Goal: Transaction & Acquisition: Purchase product/service

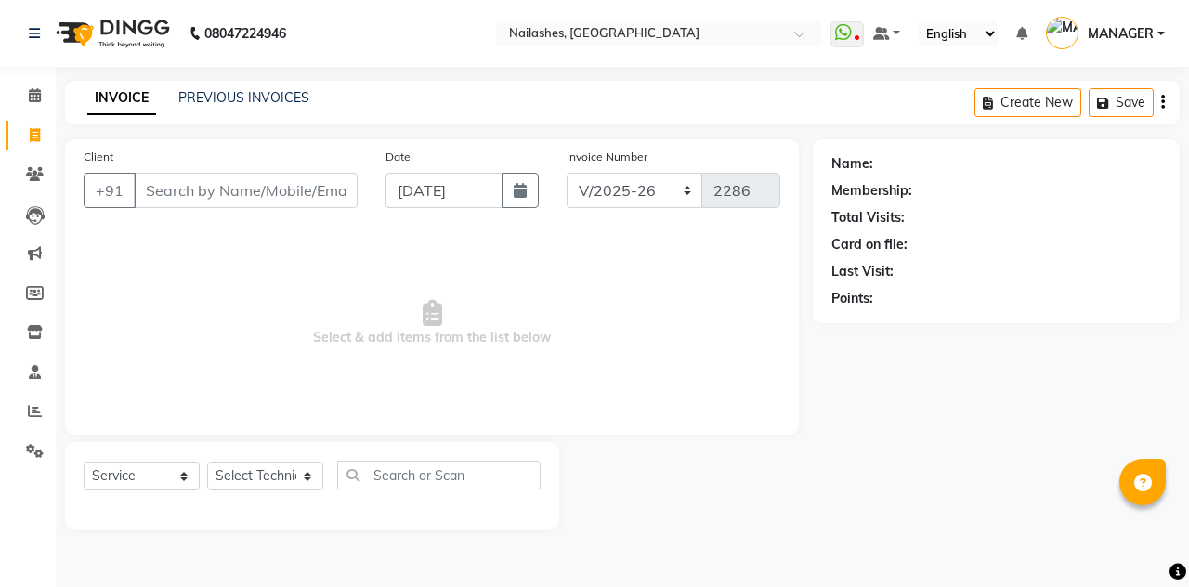
select select "3926"
select select "service"
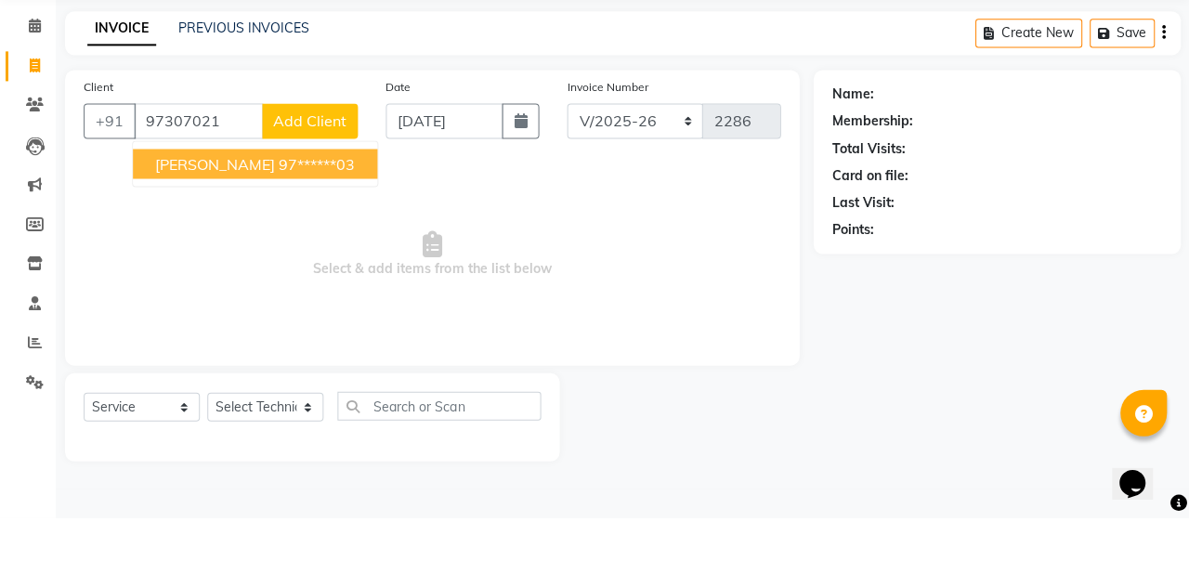
click at [279, 227] on ngb-highlight "97******03" at bounding box center [317, 233] width 76 height 19
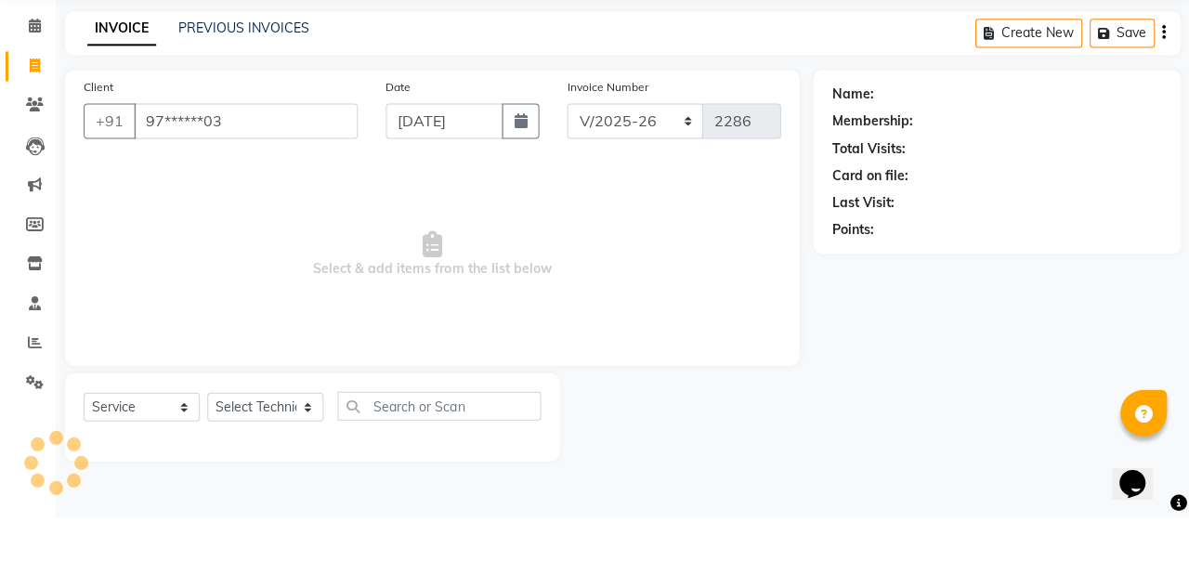
type input "97******03"
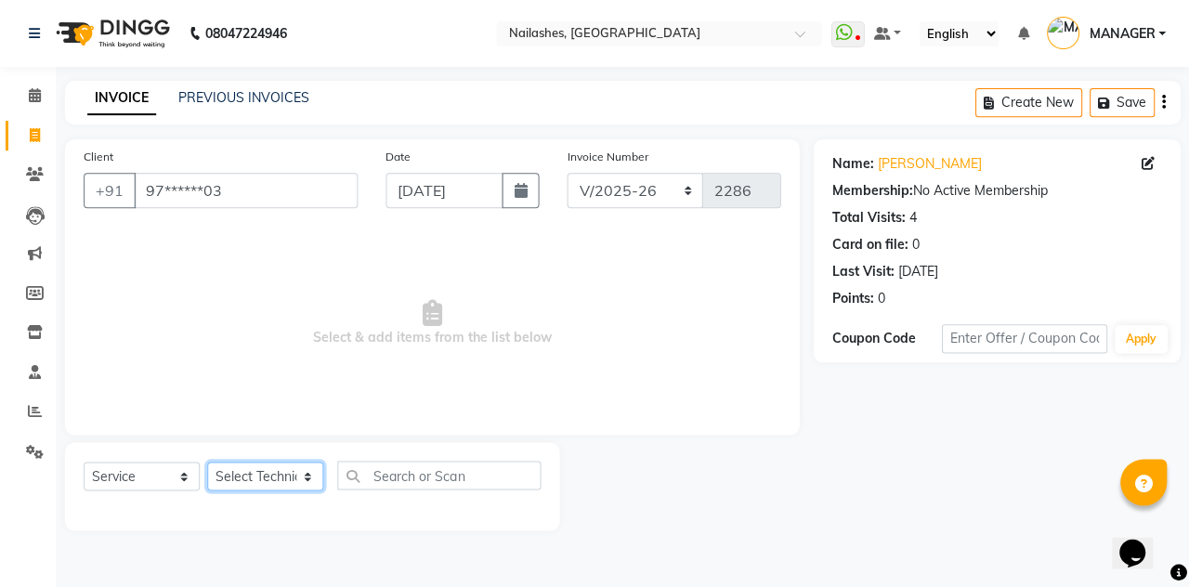
click at [271, 485] on select "Select Technician [PERSON_NAME] [PERSON_NAME] Arjun Mamta MANAGER Nisha Nitin […" at bounding box center [265, 476] width 116 height 29
select select "90278"
click at [207, 462] on select "Select Technician [PERSON_NAME] [PERSON_NAME] Arjun Mamta MANAGER Nisha Nitin […" at bounding box center [265, 476] width 116 height 29
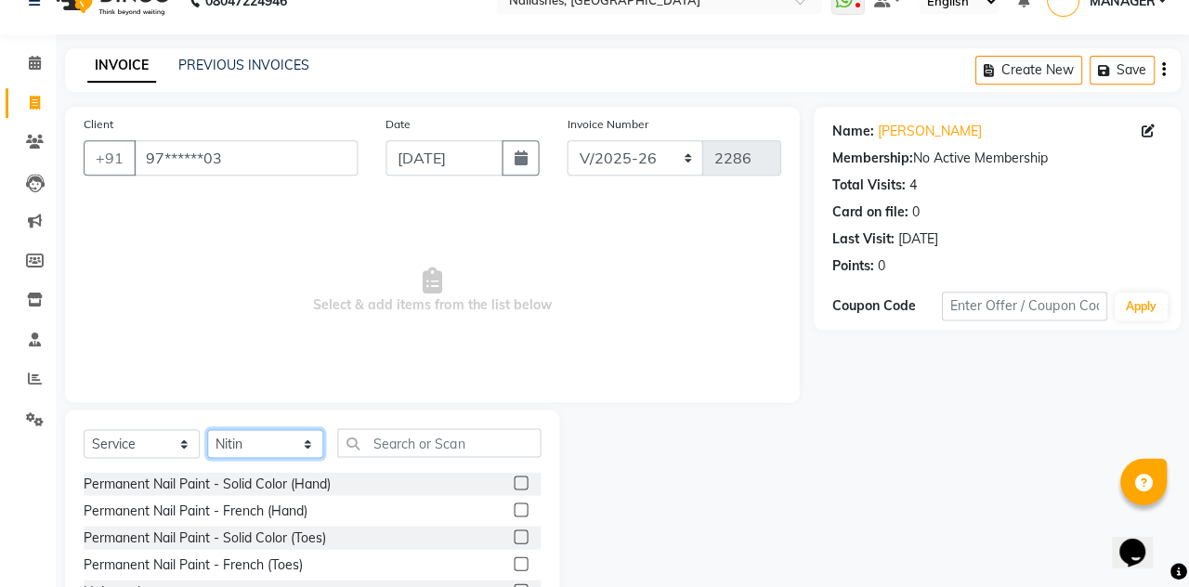
scroll to position [67, 0]
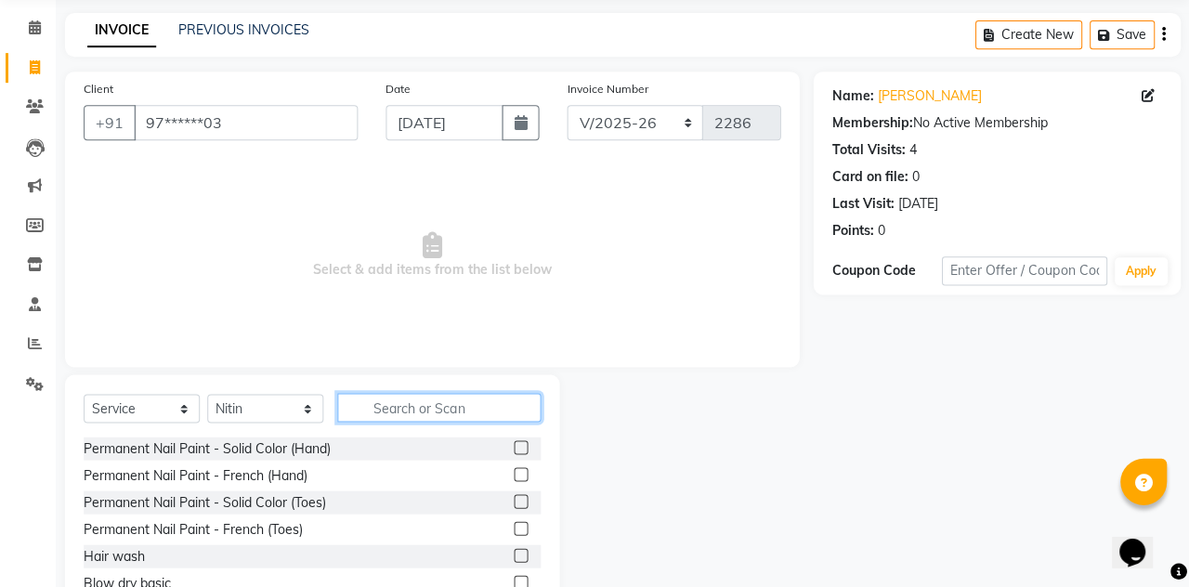
click at [423, 399] on input "text" at bounding box center [438, 408] width 203 height 29
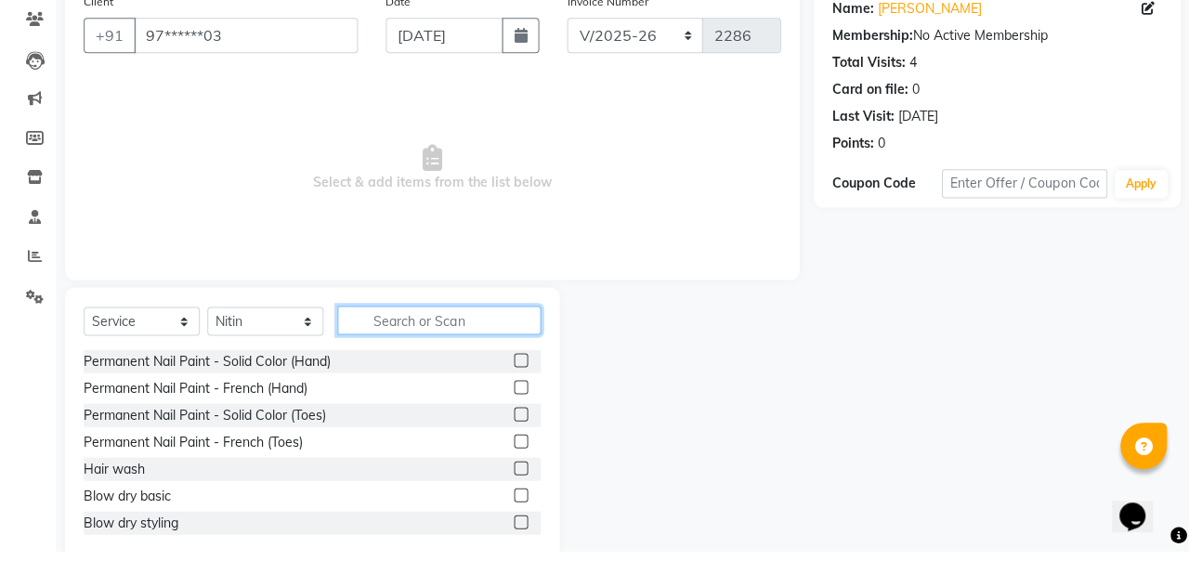
scroll to position [0, 0]
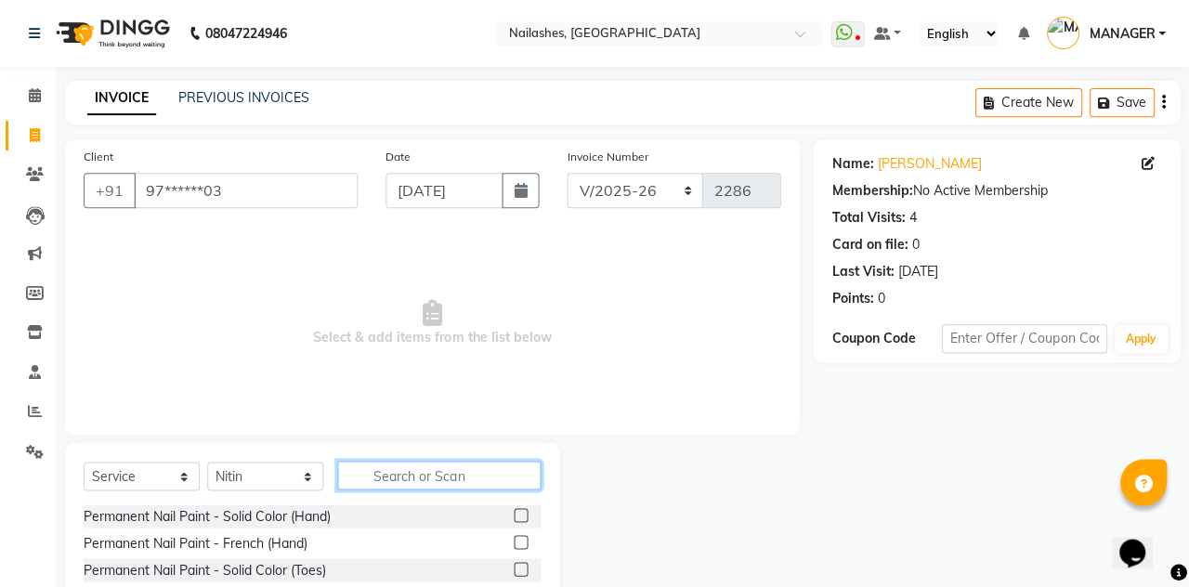
click at [375, 472] on input "text" at bounding box center [438, 475] width 203 height 29
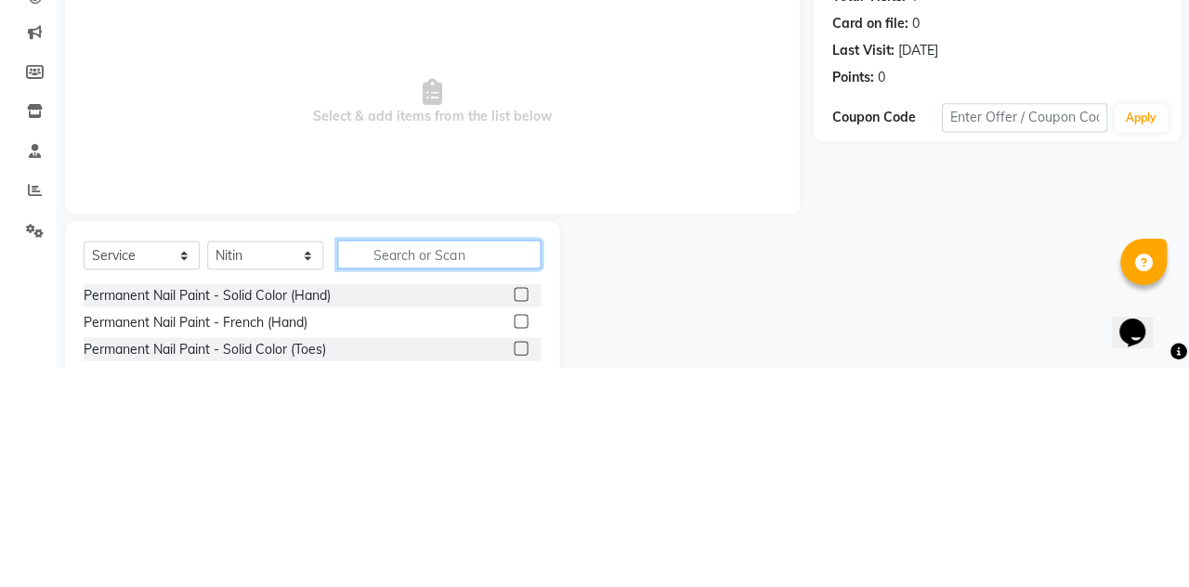
scroll to position [7, 0]
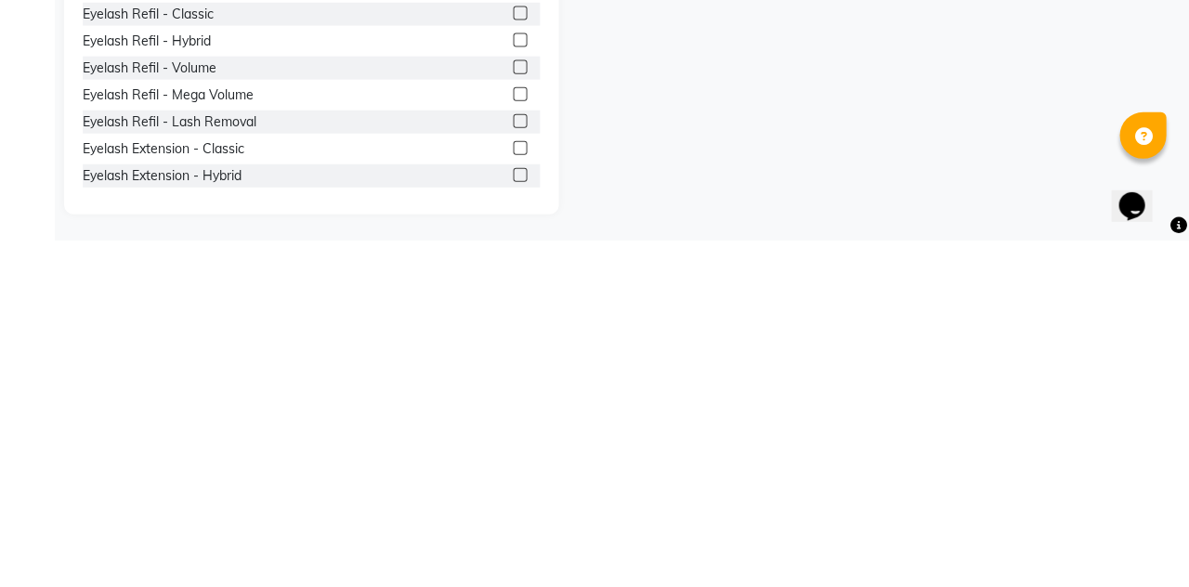
type input "Eyel"
click at [97, 494] on div "Eyelash Extension - Classic" at bounding box center [165, 496] width 162 height 20
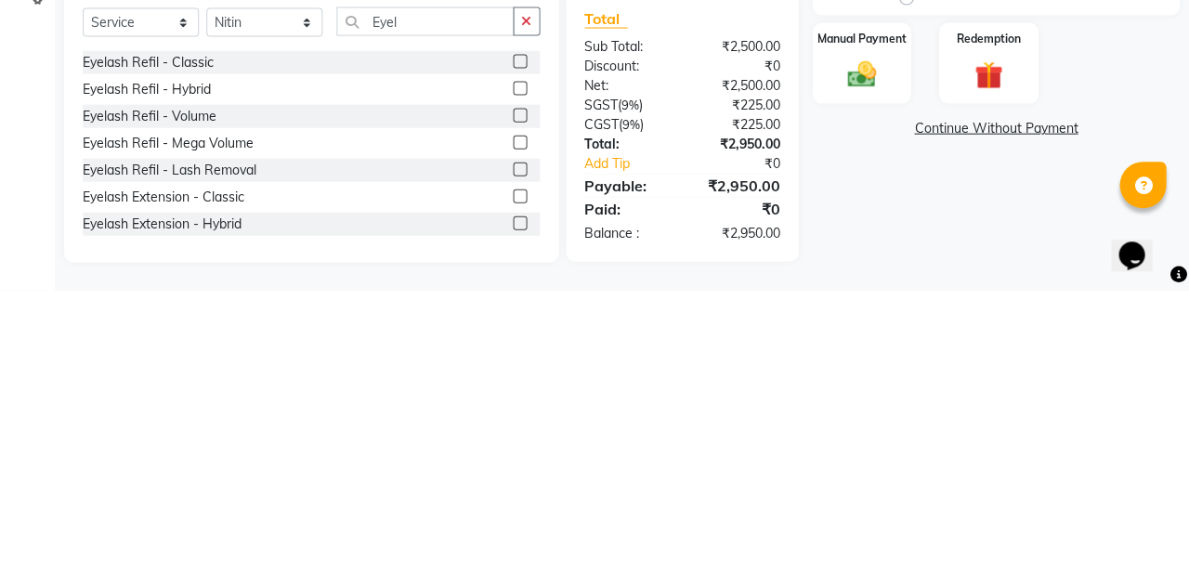
checkbox input "false"
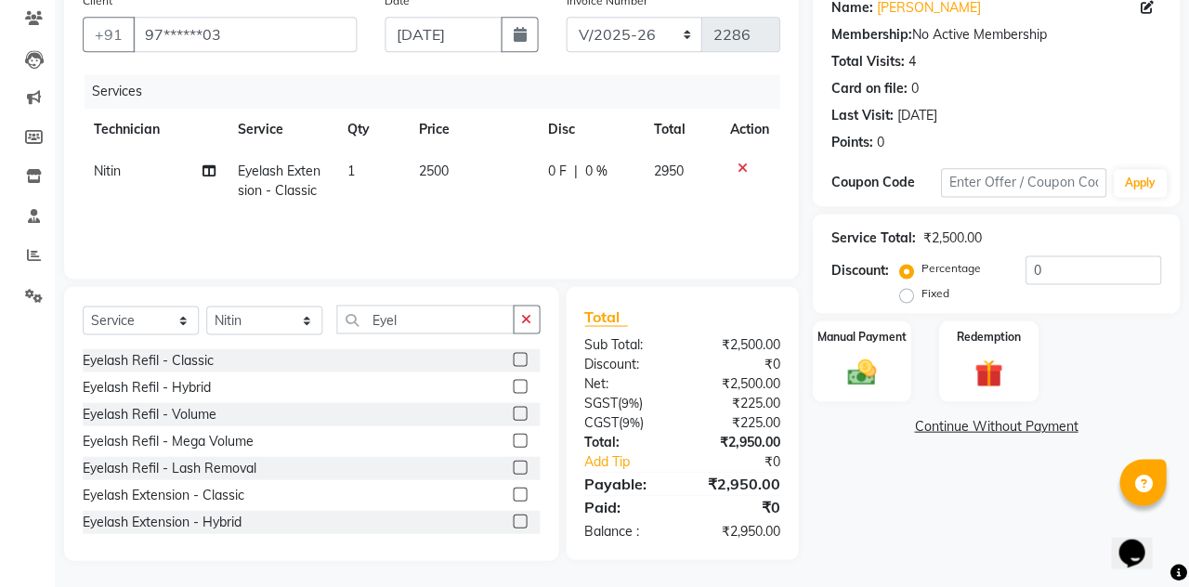
click at [858, 341] on label "Manual Payment" at bounding box center [861, 336] width 89 height 17
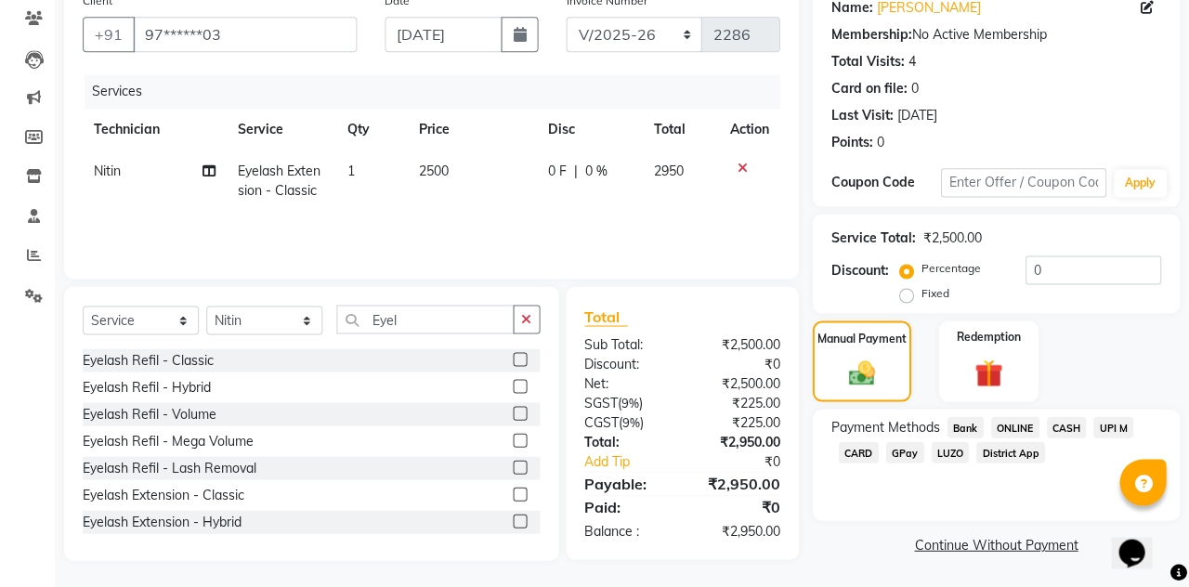
click at [856, 453] on span "CARD" at bounding box center [859, 451] width 40 height 21
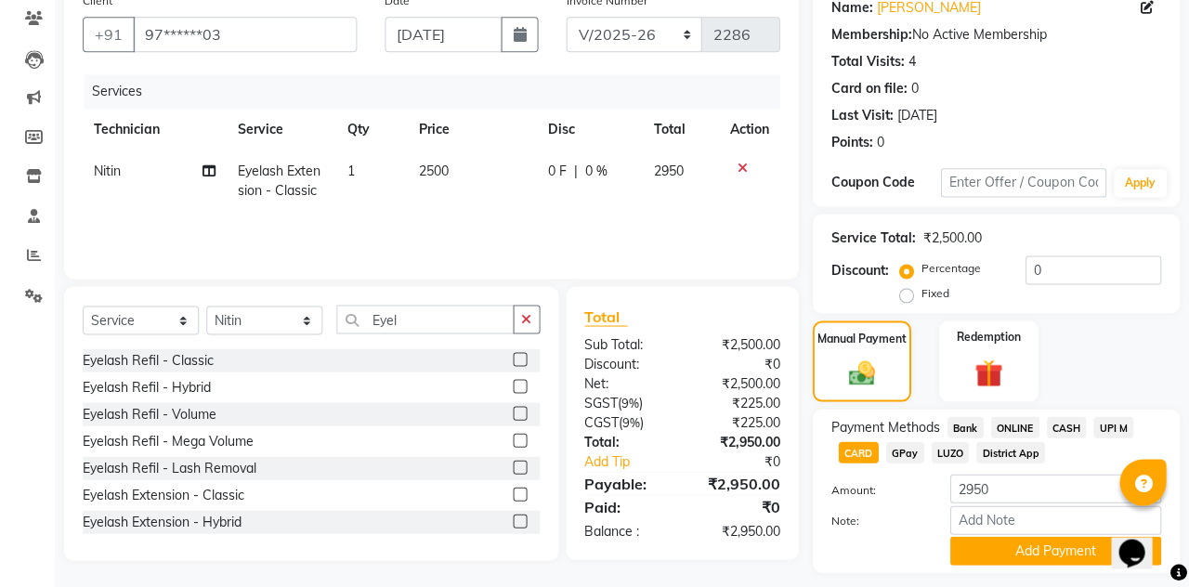
click at [1064, 417] on span "CASH" at bounding box center [1067, 426] width 40 height 21
click at [1034, 559] on button "Add Payment" at bounding box center [1055, 550] width 211 height 29
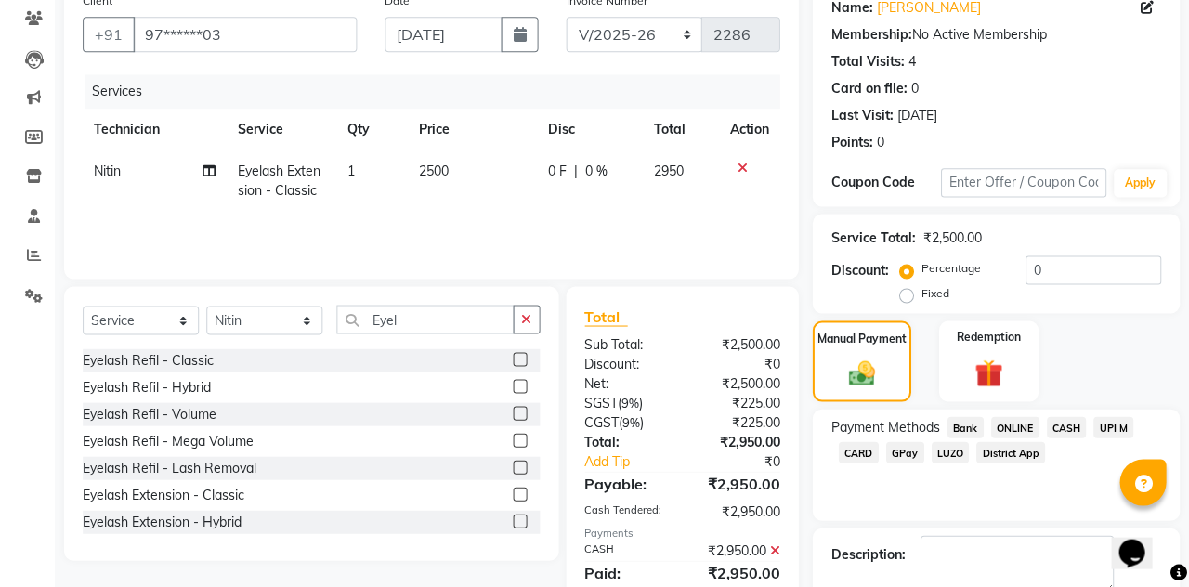
scroll to position [170, 0]
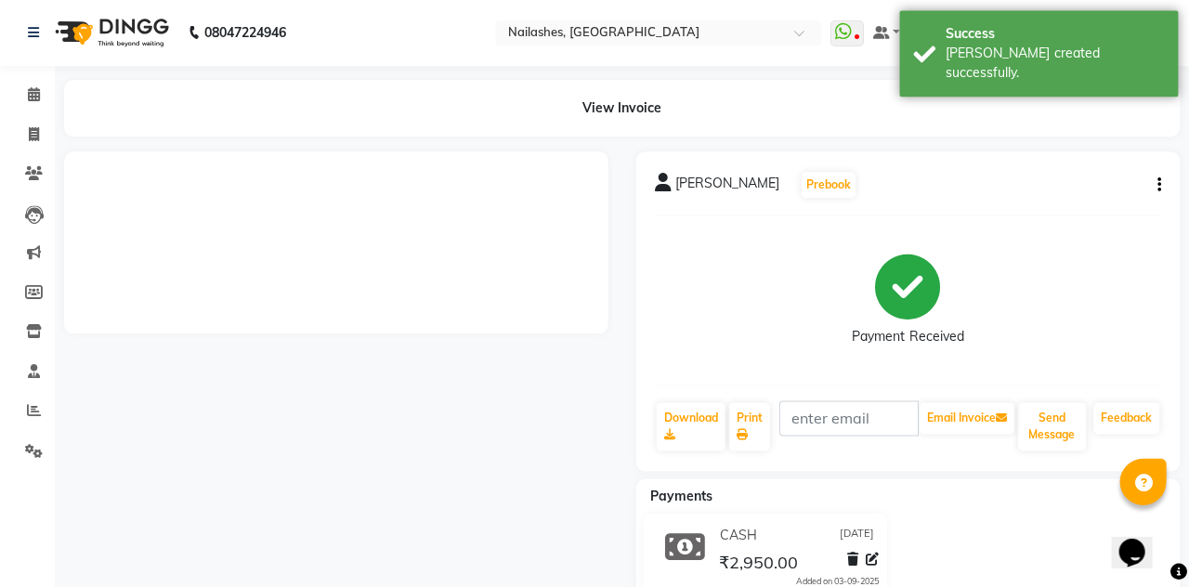
scroll to position [170, 0]
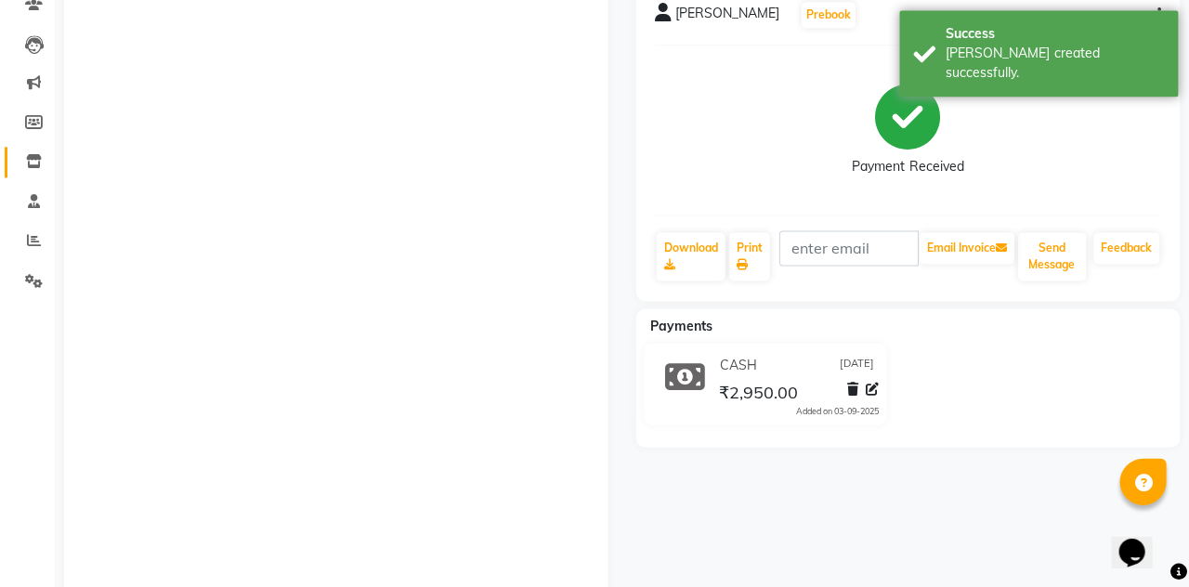
click at [31, 151] on link "Inventory" at bounding box center [28, 163] width 45 height 31
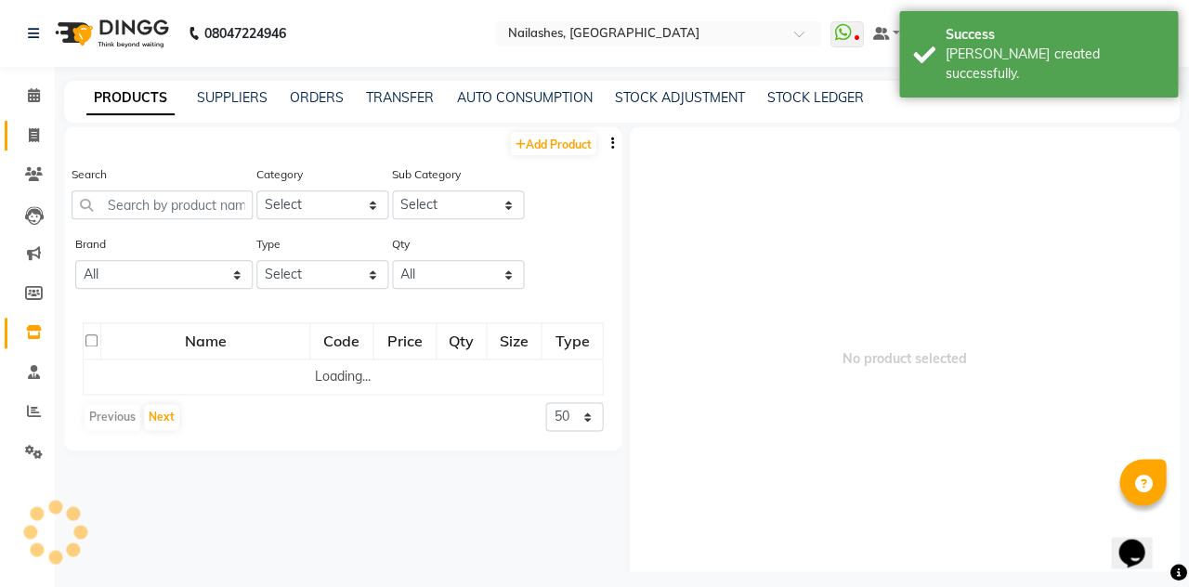
click at [31, 137] on icon at bounding box center [35, 135] width 10 height 14
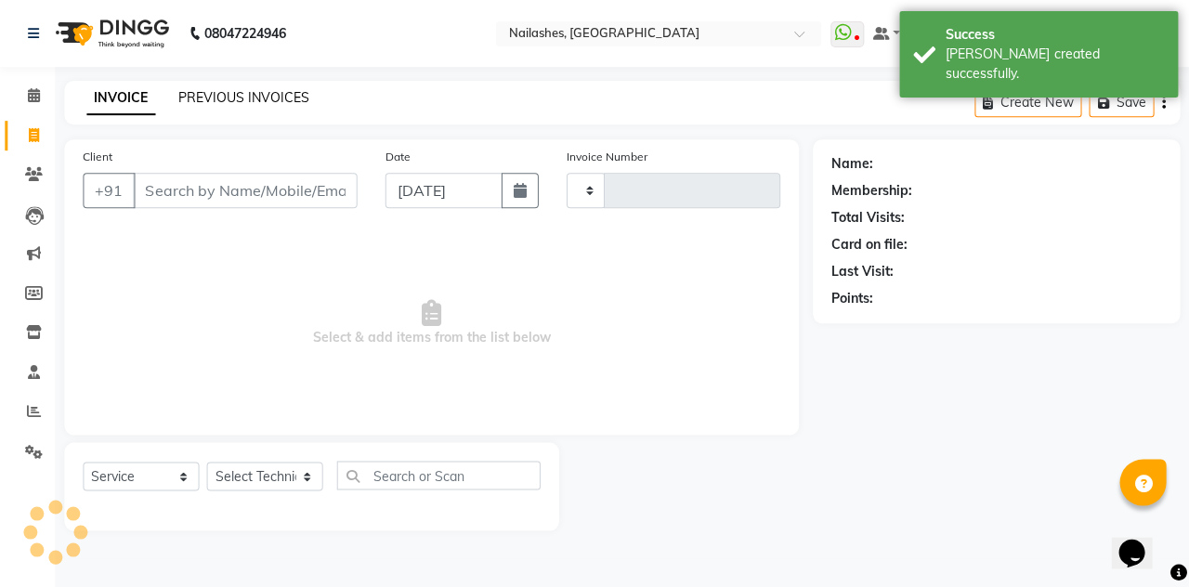
click at [231, 105] on link "PREVIOUS INVOICES" at bounding box center [243, 97] width 131 height 17
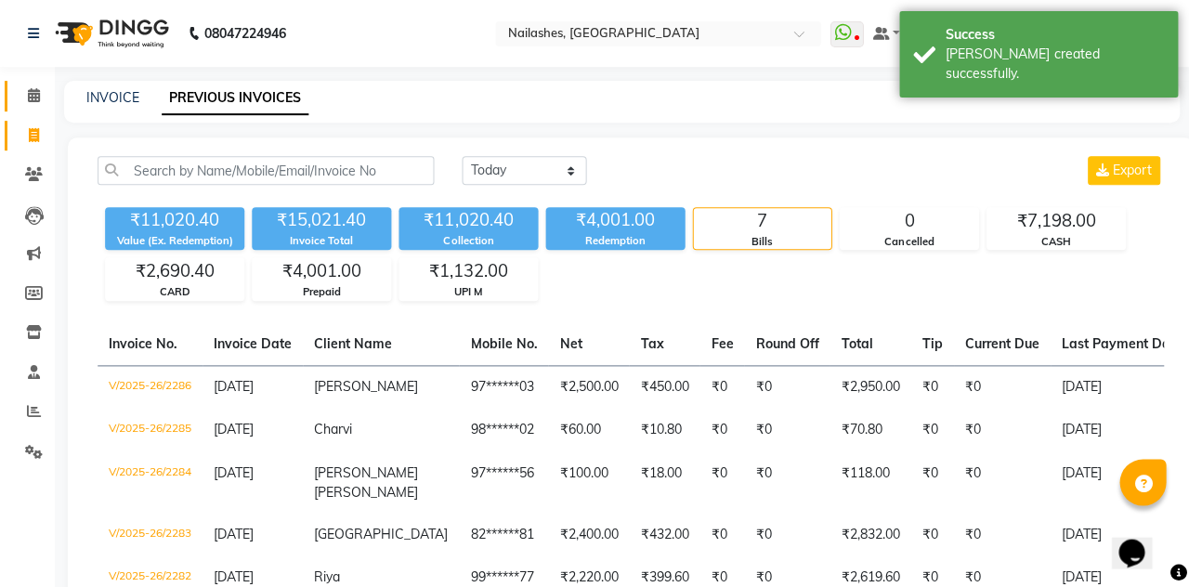
click at [19, 87] on span at bounding box center [35, 95] width 33 height 21
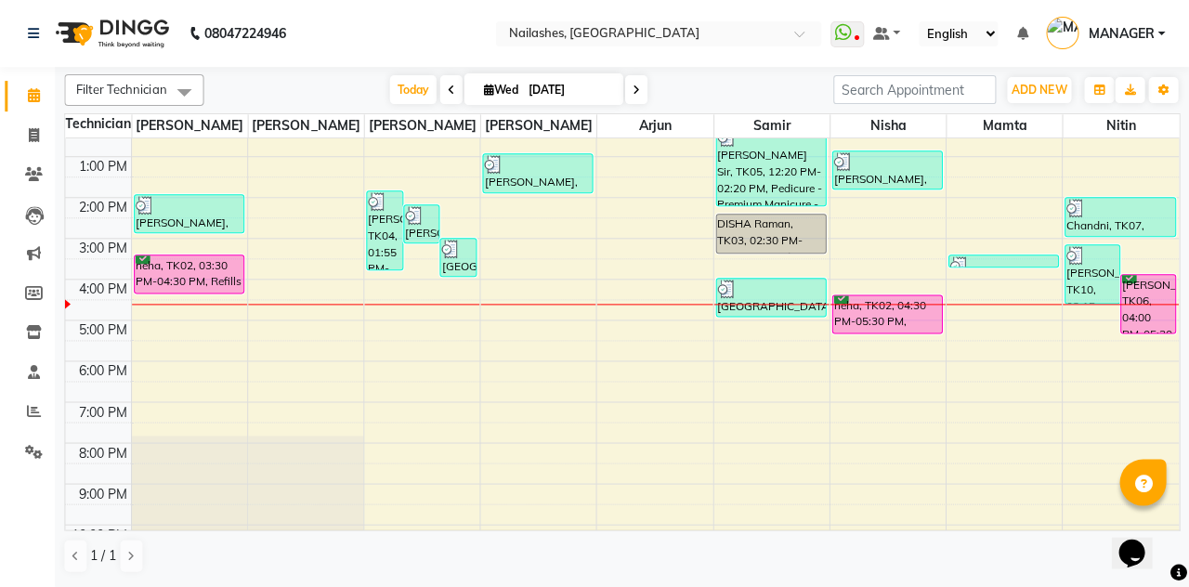
scroll to position [186, 0]
click at [895, 304] on div at bounding box center [887, 304] width 115 height 1
click at [888, 319] on div "neha, TK02, 04:30 PM-05:30 PM, Pedicure - Deluxe" at bounding box center [887, 313] width 109 height 37
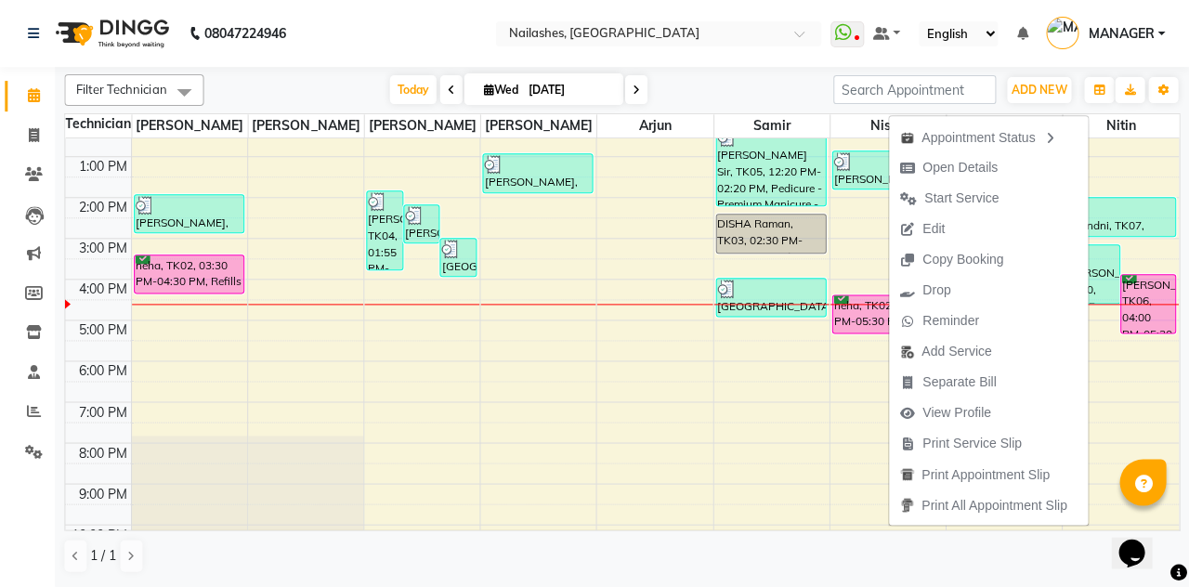
click at [985, 202] on span "Start Service" at bounding box center [961, 199] width 74 height 20
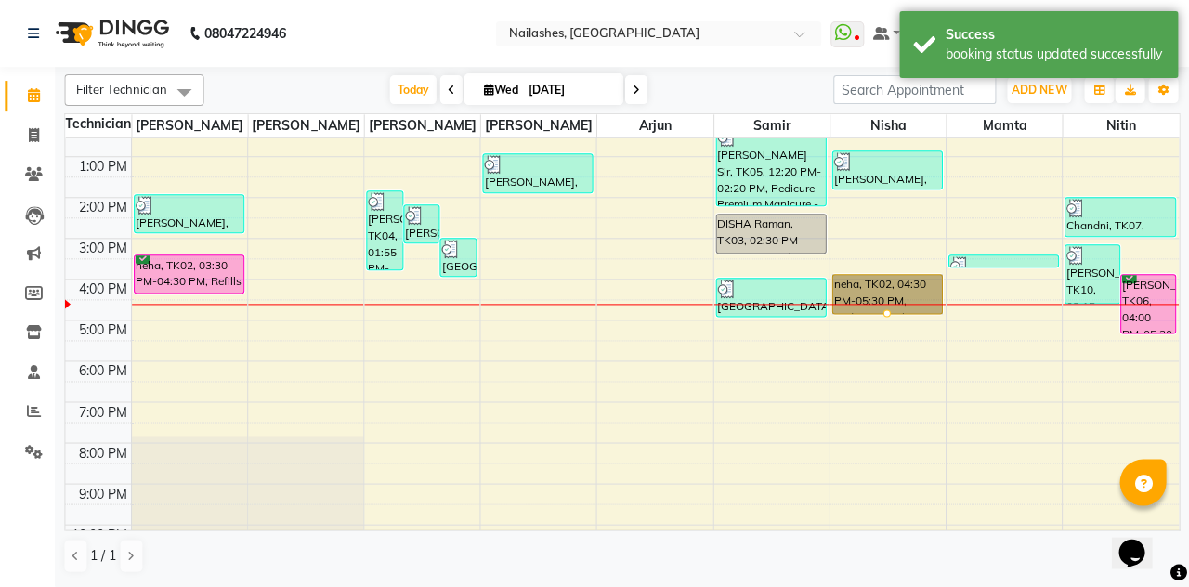
scroll to position [205, 0]
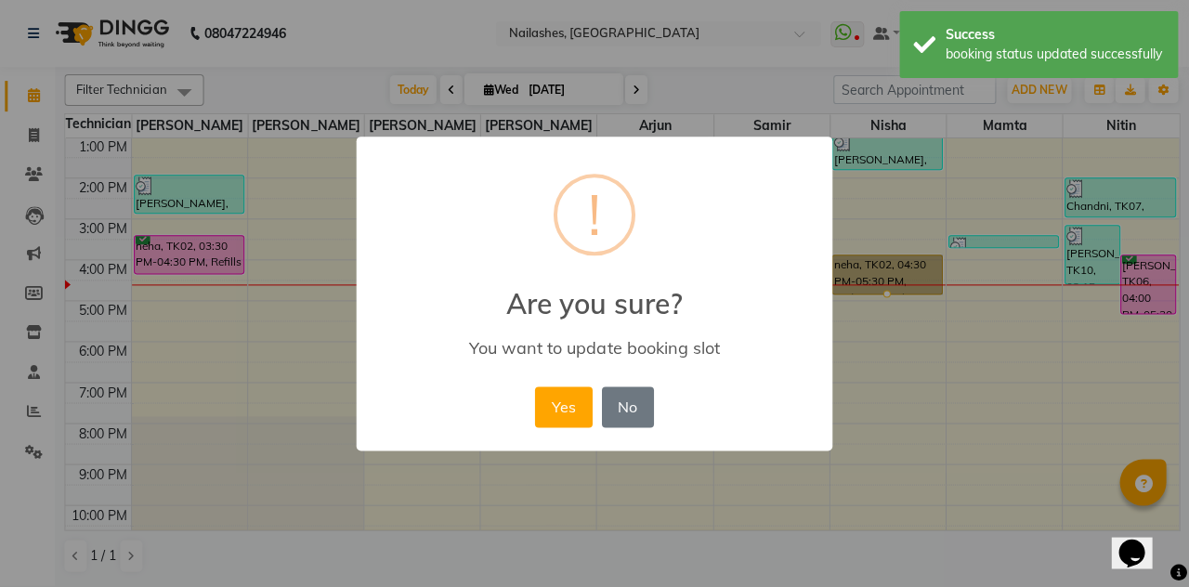
click at [578, 403] on button "Yes" at bounding box center [563, 406] width 57 height 41
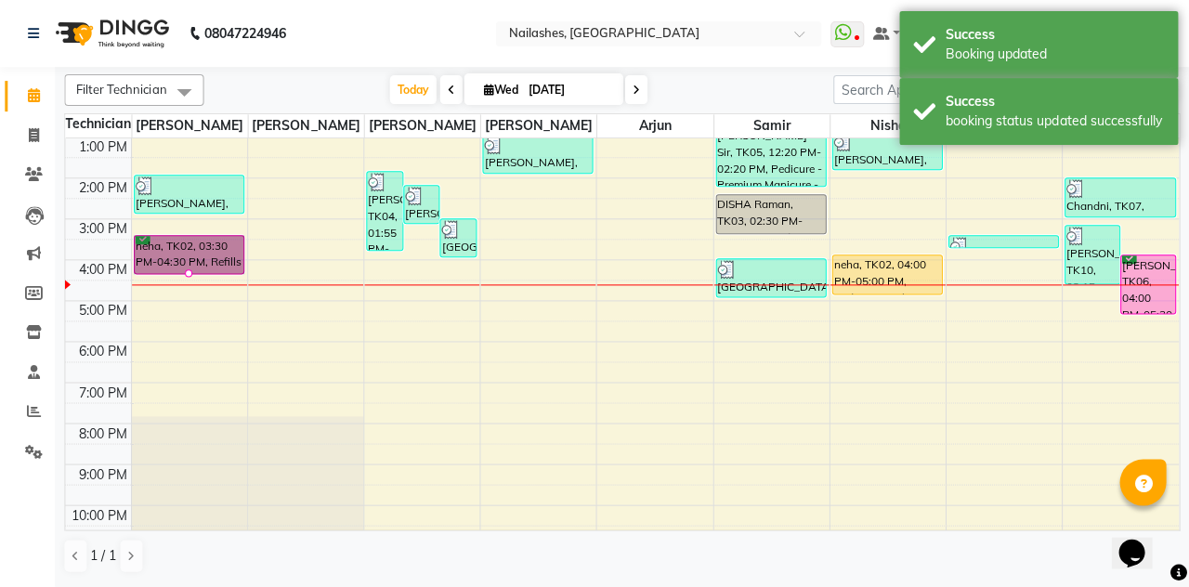
scroll to position [175, 0]
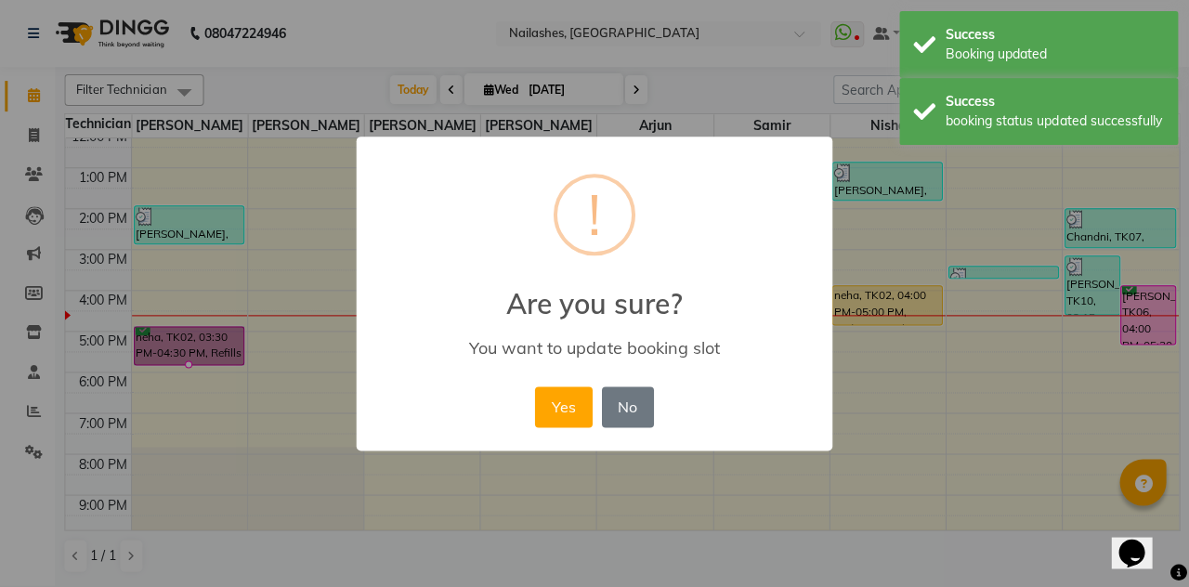
click at [552, 410] on button "Yes" at bounding box center [563, 406] width 57 height 41
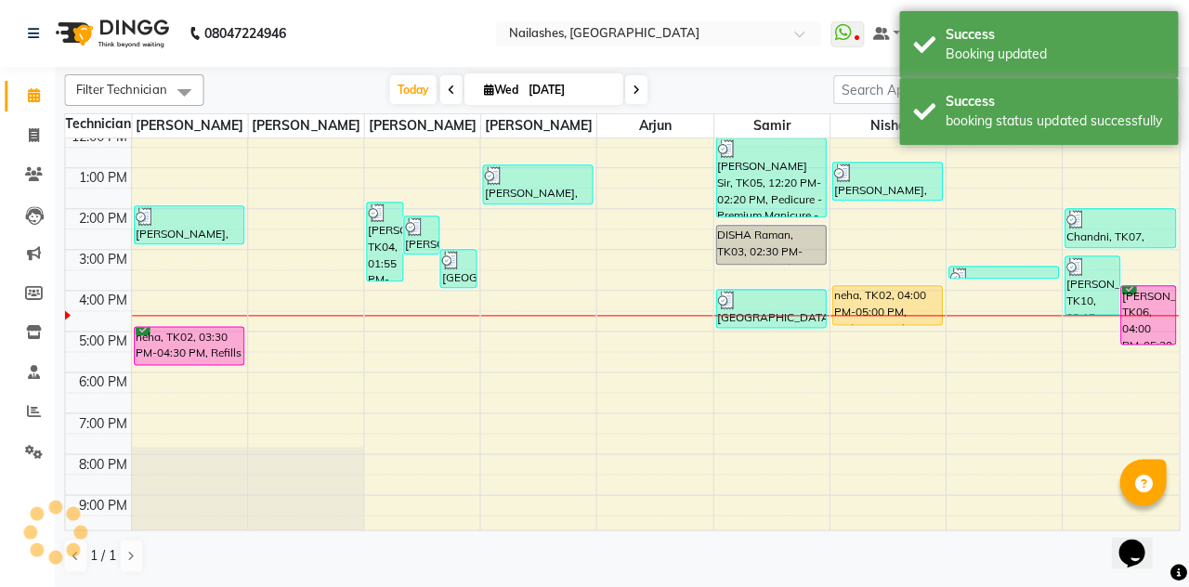
click at [1137, 316] on div "[PERSON_NAME], TK06, 04:00 PM-05:30 PM, Eyelash Extension - Classic" at bounding box center [1148, 315] width 54 height 58
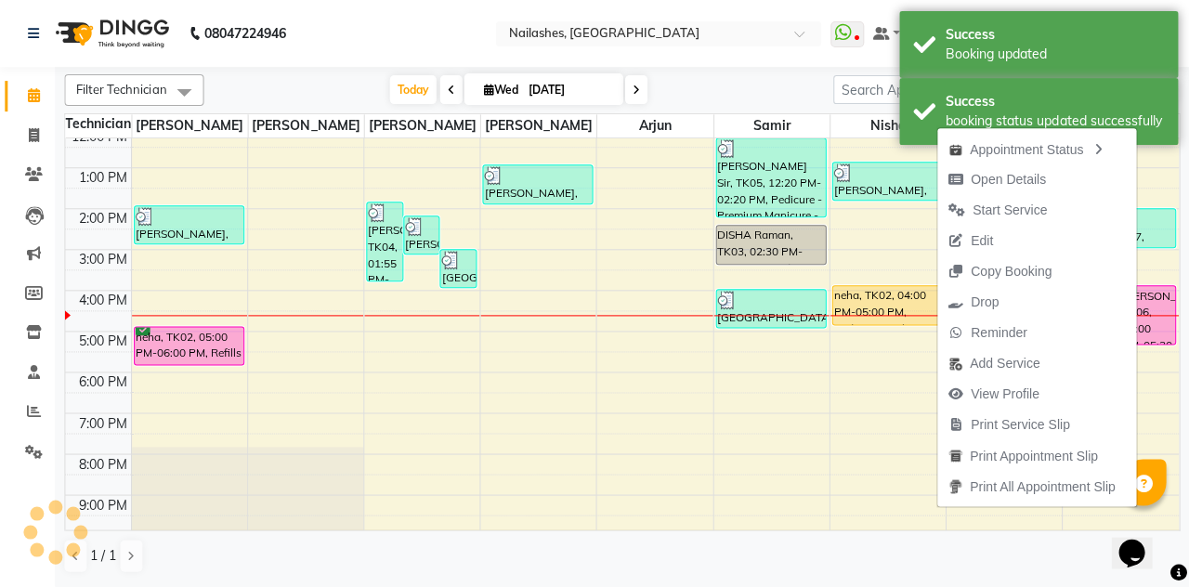
click at [1044, 178] on span "Open Details" at bounding box center [997, 179] width 120 height 31
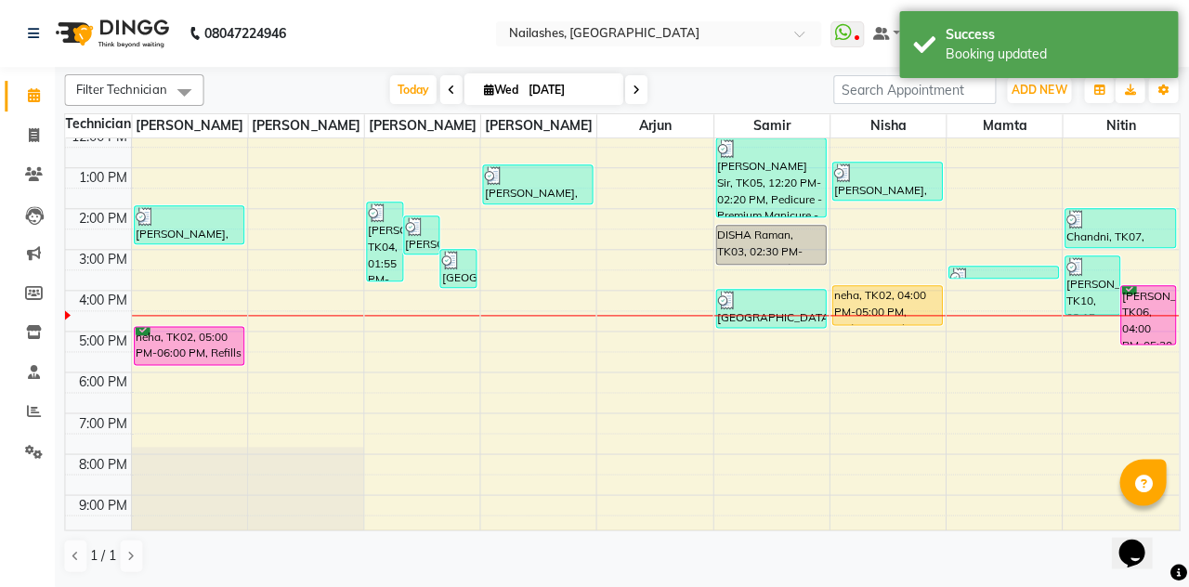
click at [1147, 321] on div "[PERSON_NAME], TK06, 04:00 PM-05:30 PM, Eyelash Extension - Classic" at bounding box center [1148, 315] width 54 height 58
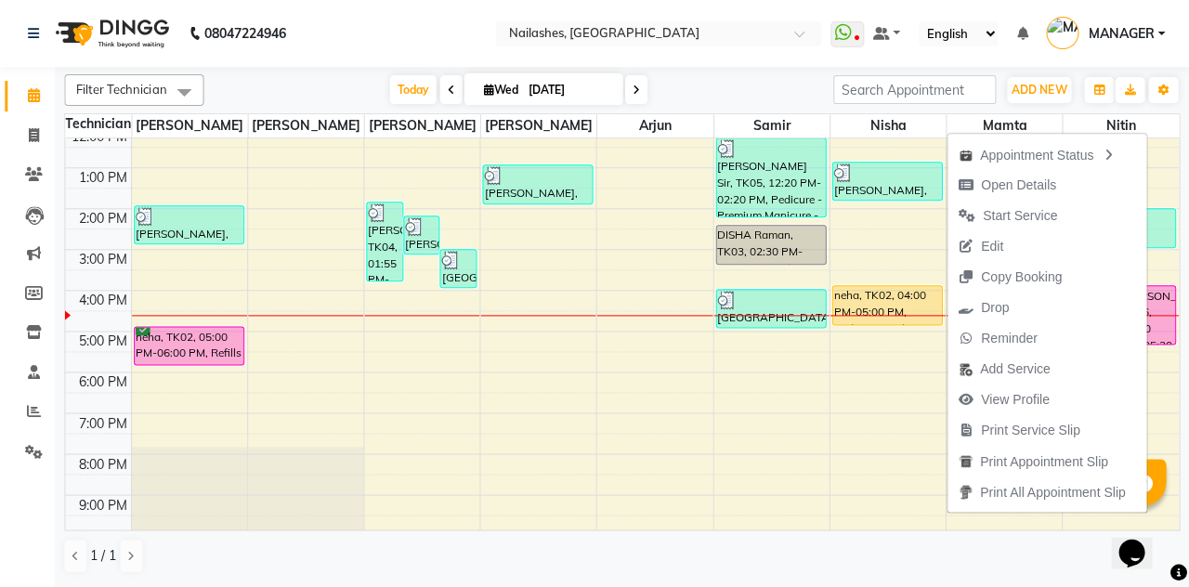
click at [1055, 184] on span "Open Details" at bounding box center [1007, 185] width 120 height 31
select select "6"
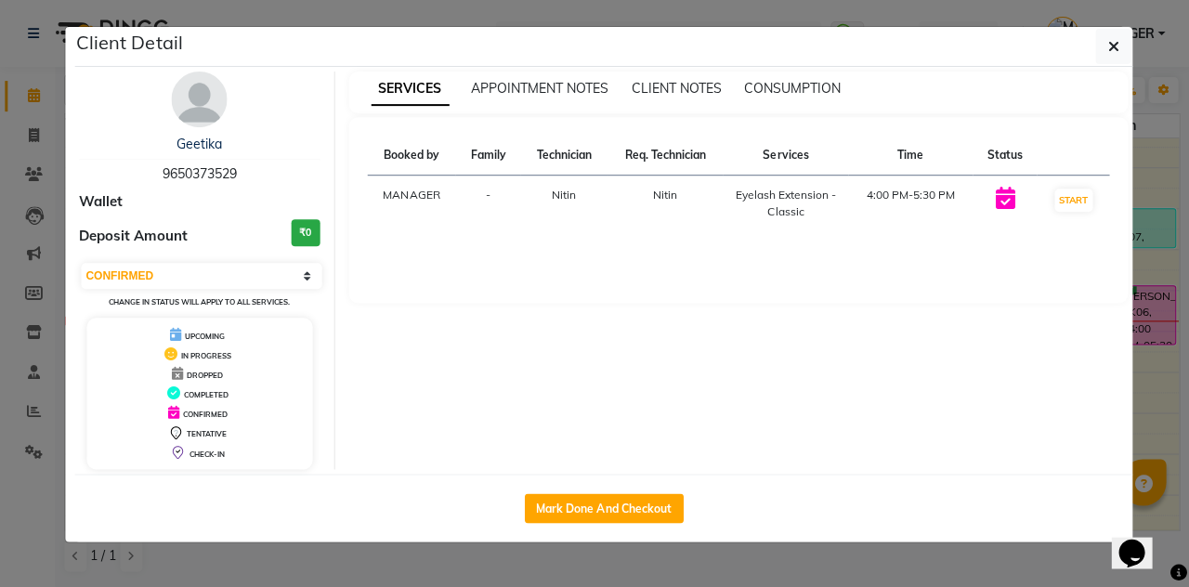
scroll to position [0, 0]
click at [1109, 41] on icon "button" at bounding box center [1112, 46] width 11 height 15
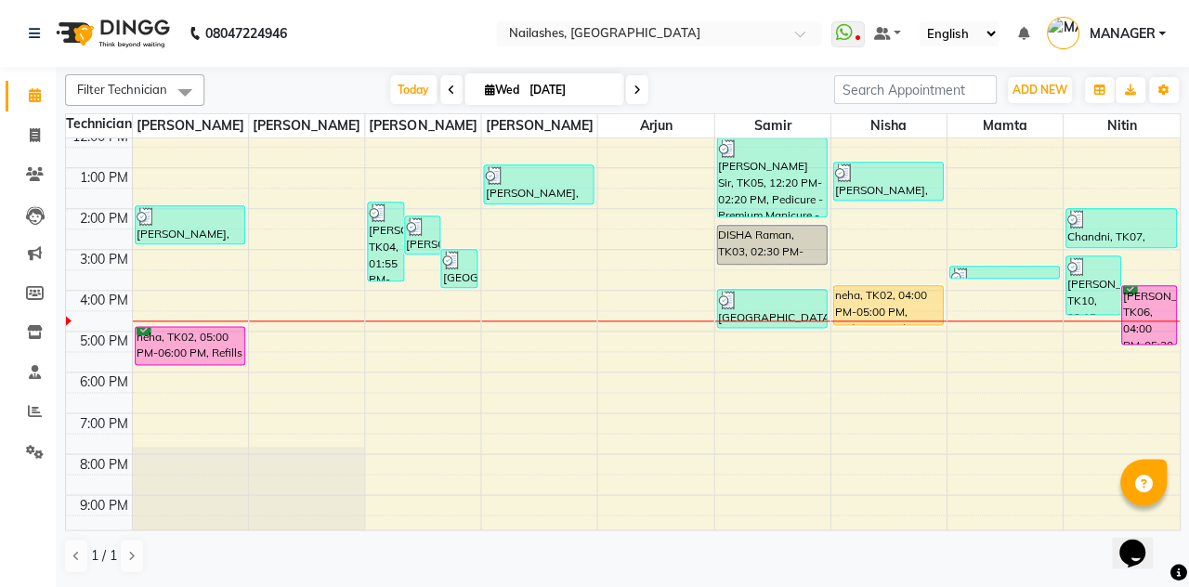
click at [1148, 329] on div "[PERSON_NAME], TK06, 04:00 PM-05:30 PM, Eyelash Extension - Classic" at bounding box center [1148, 315] width 54 height 58
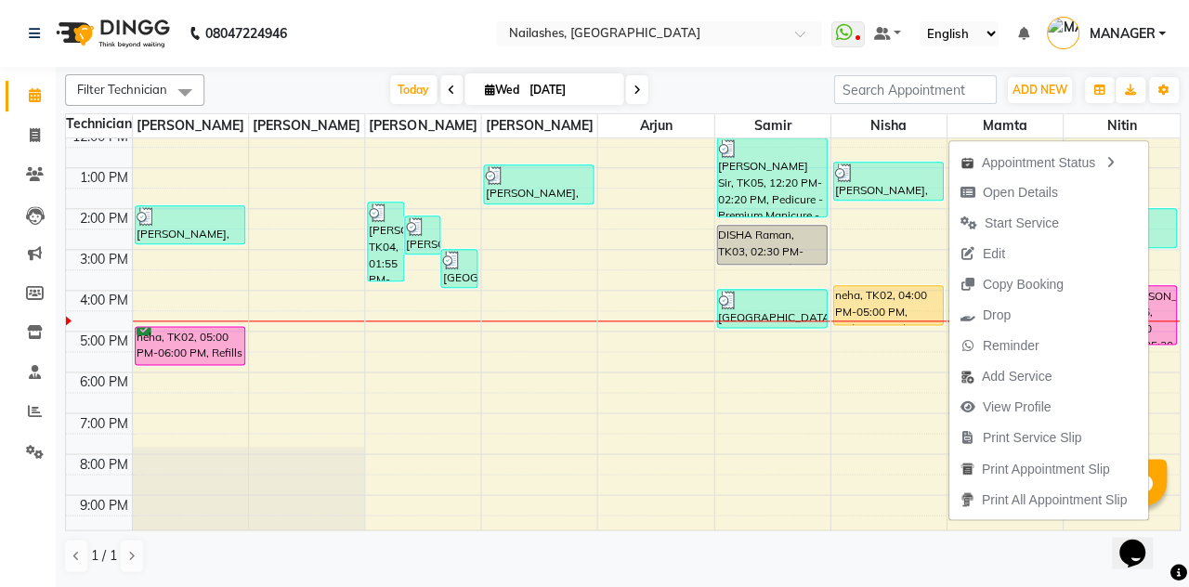
click at [1061, 302] on button "Drop" at bounding box center [1047, 315] width 199 height 31
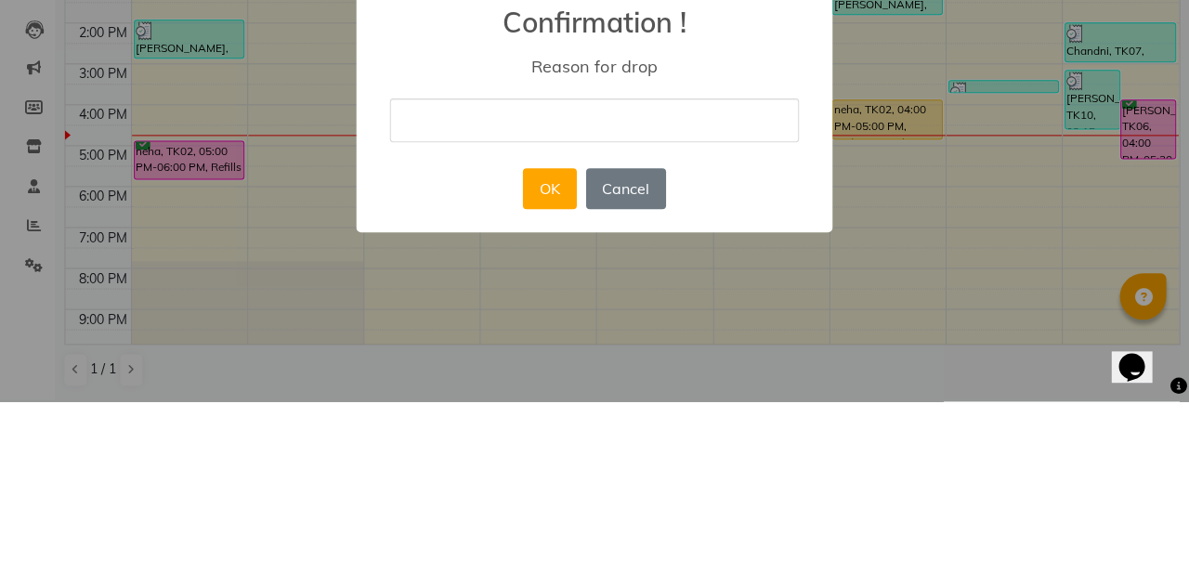
type input ","
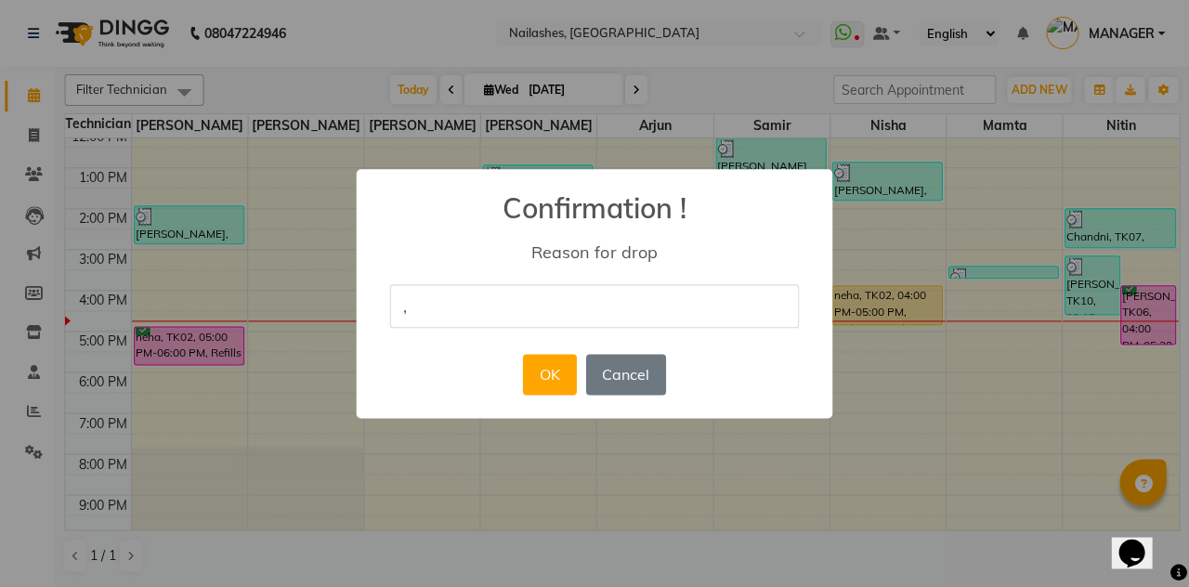
click at [550, 386] on button "OK" at bounding box center [549, 374] width 53 height 41
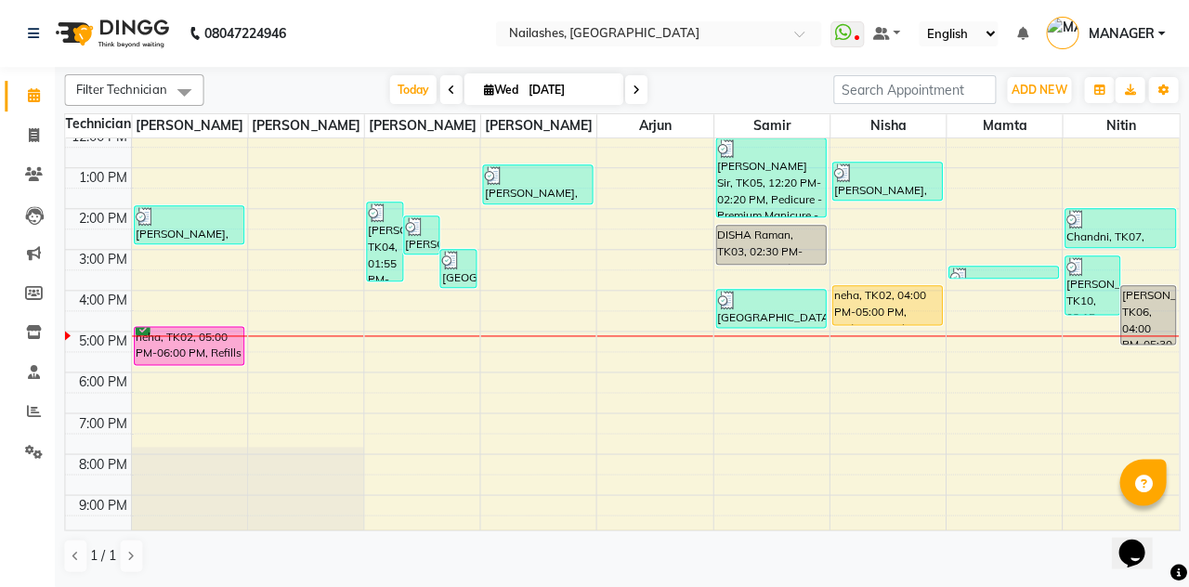
click at [154, 348] on div "neha, TK02, 05:00 PM-06:00 PM, Refills - Acylic (Hand)" at bounding box center [190, 345] width 109 height 37
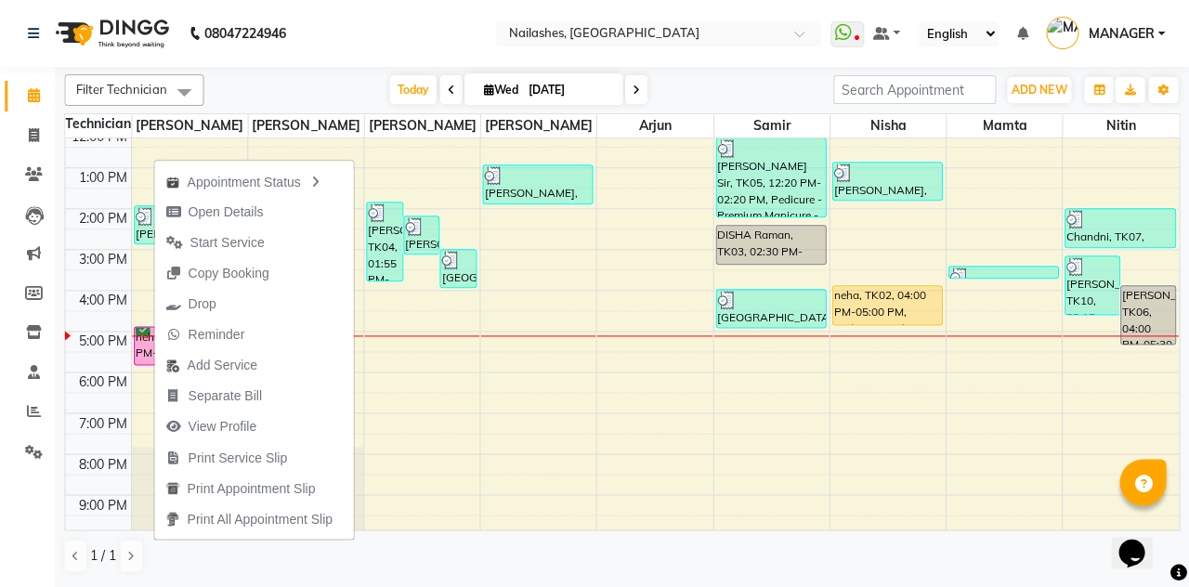
click at [197, 413] on span "View Profile" at bounding box center [211, 426] width 113 height 31
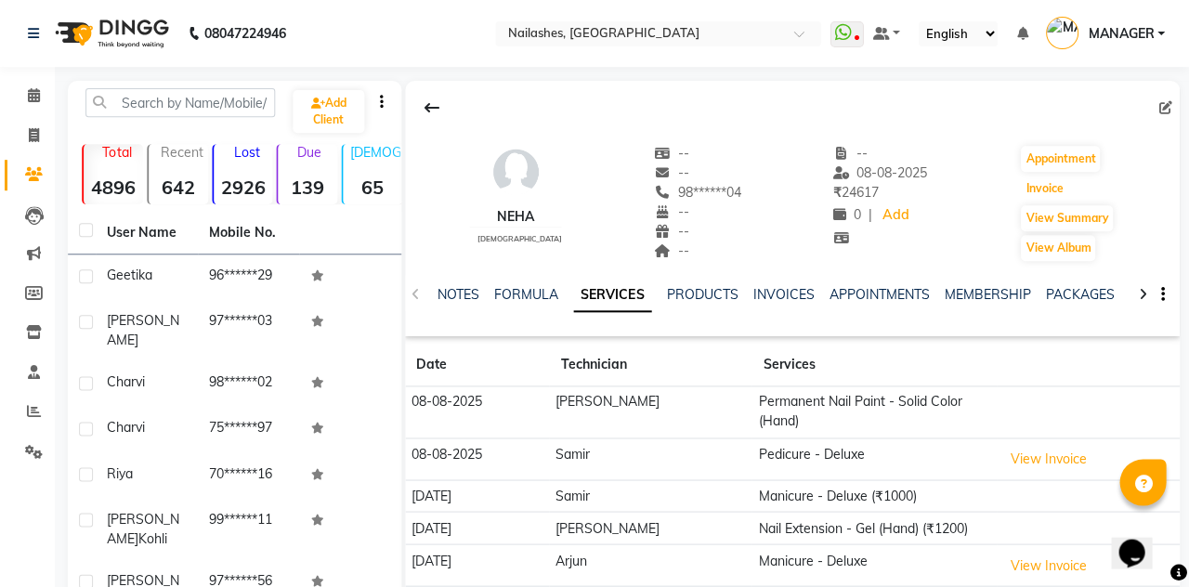
click at [1040, 180] on button "Invoice" at bounding box center [1044, 189] width 46 height 26
select select "service"
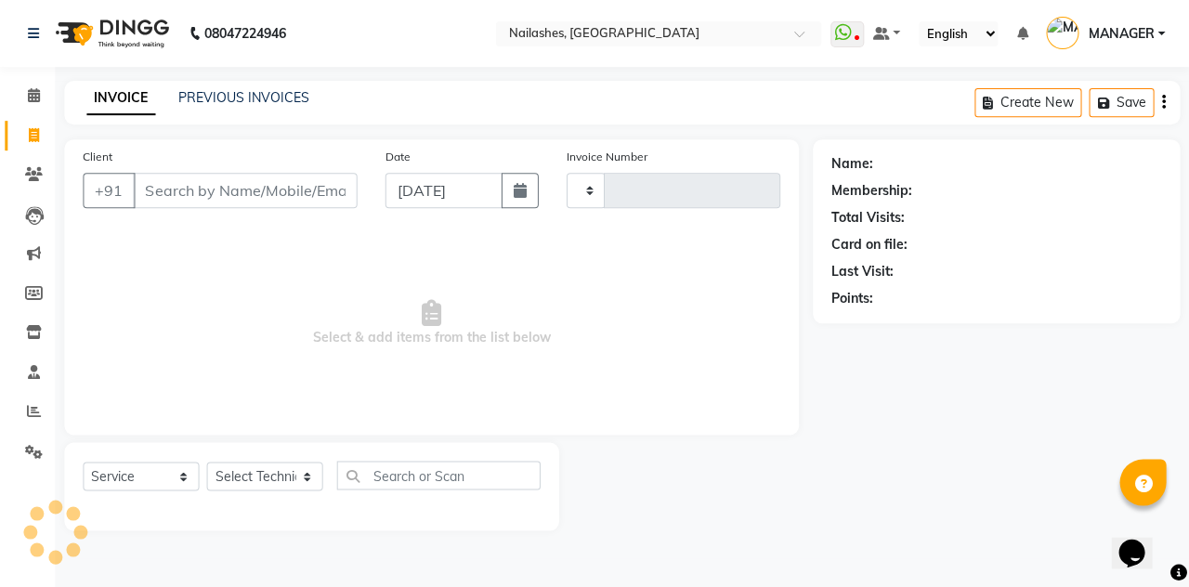
type input "2287"
select select "3926"
type input "98******04"
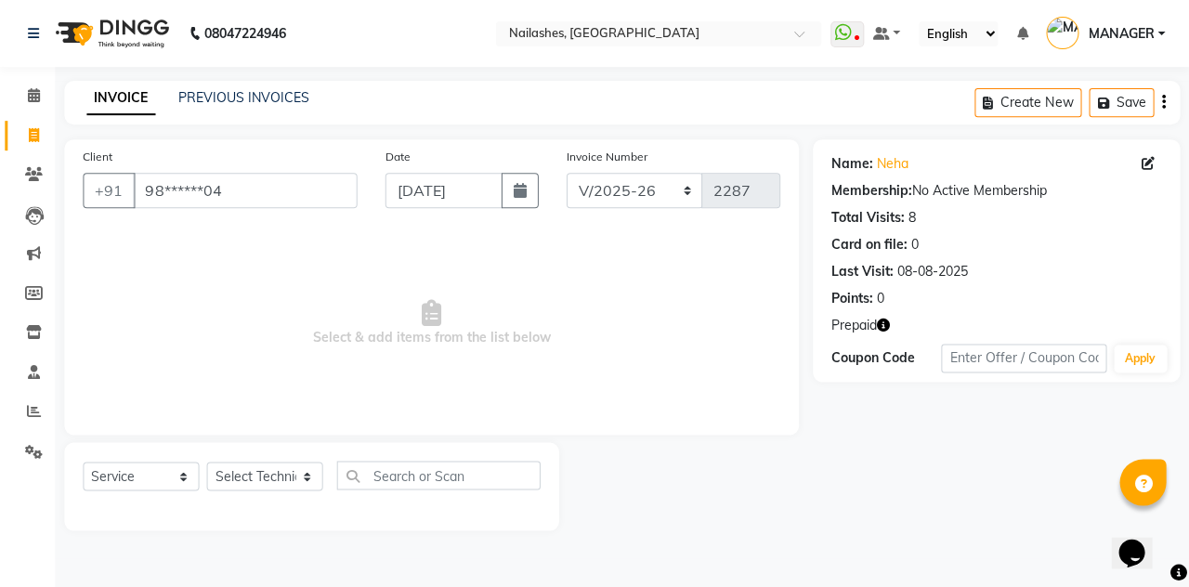
click at [878, 325] on icon "button" at bounding box center [883, 325] width 13 height 13
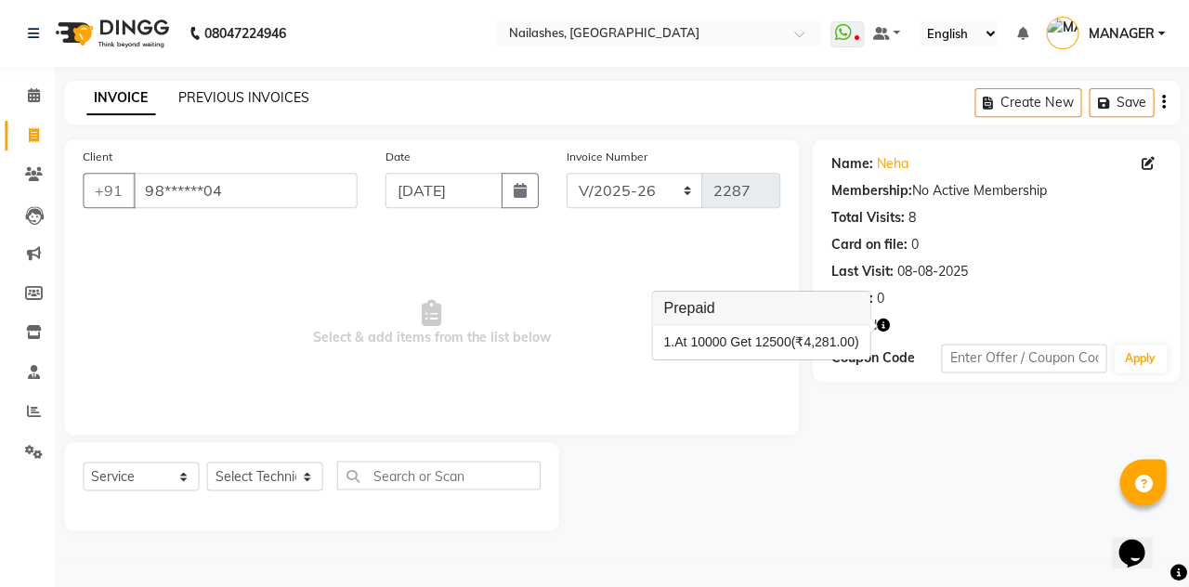
click at [210, 100] on link "PREVIOUS INVOICES" at bounding box center [243, 97] width 131 height 17
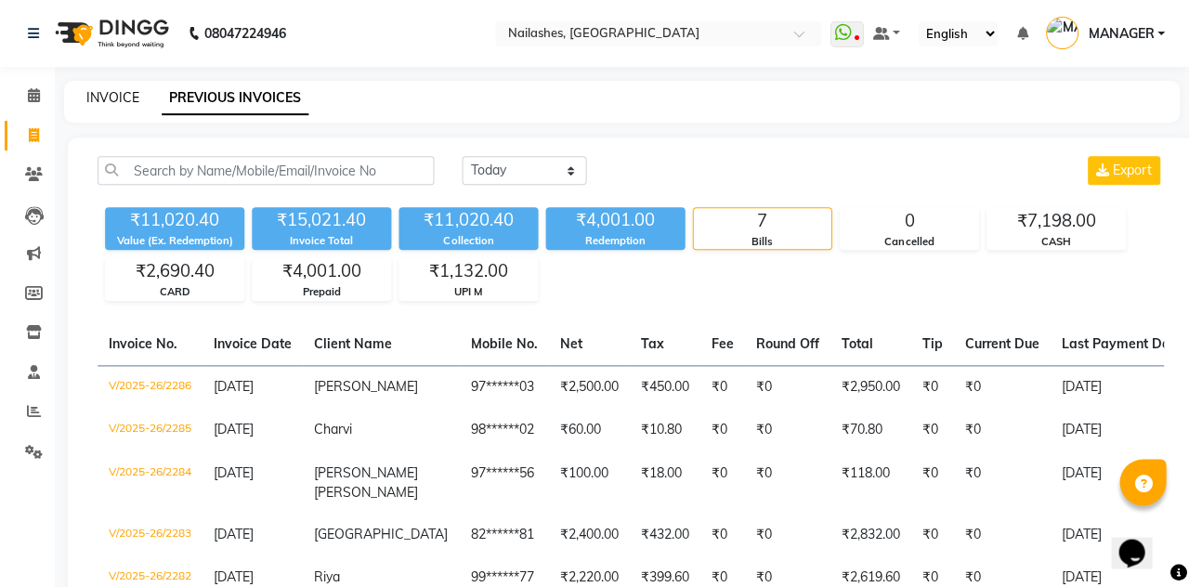
click at [123, 94] on link "INVOICE" at bounding box center [113, 97] width 53 height 17
select select "service"
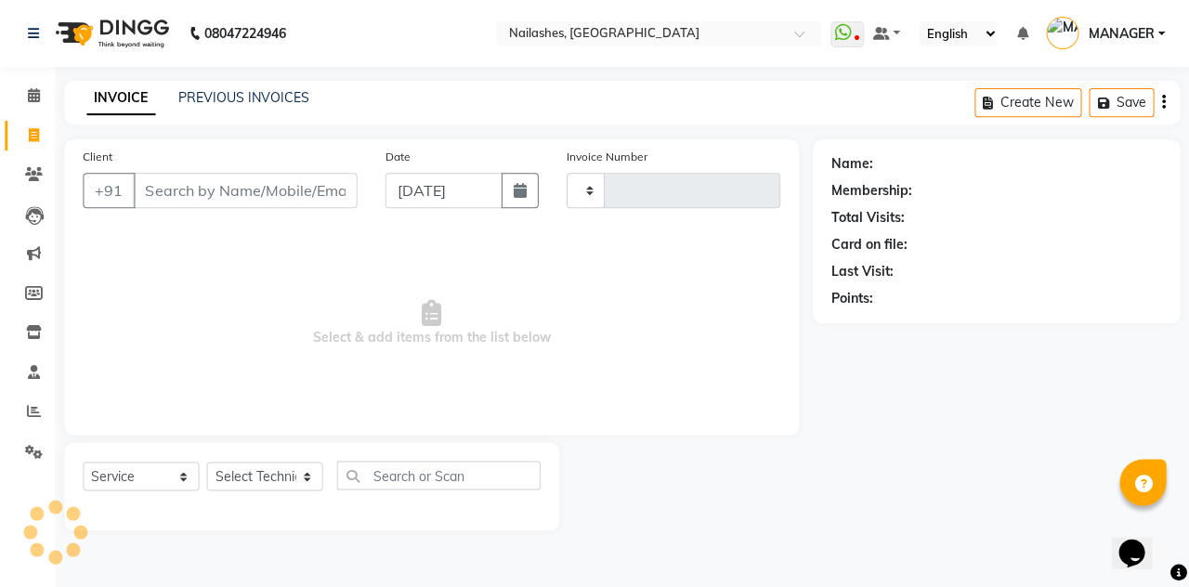
type input "2287"
select select "3926"
click at [214, 98] on link "PREVIOUS INVOICES" at bounding box center [243, 97] width 131 height 17
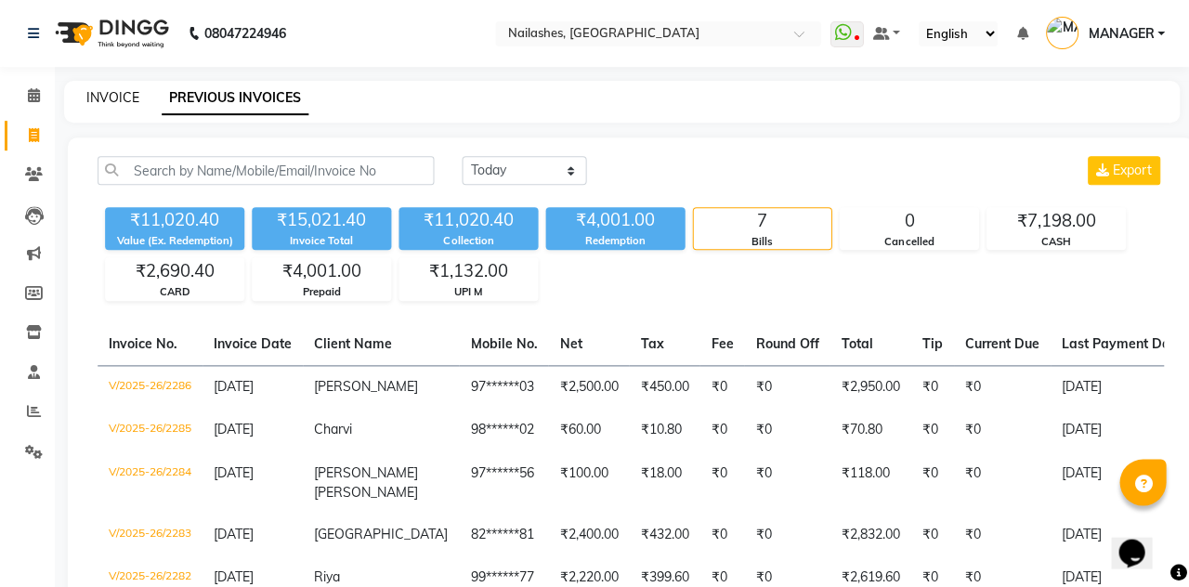
click at [109, 98] on link "INVOICE" at bounding box center [113, 97] width 53 height 17
select select "service"
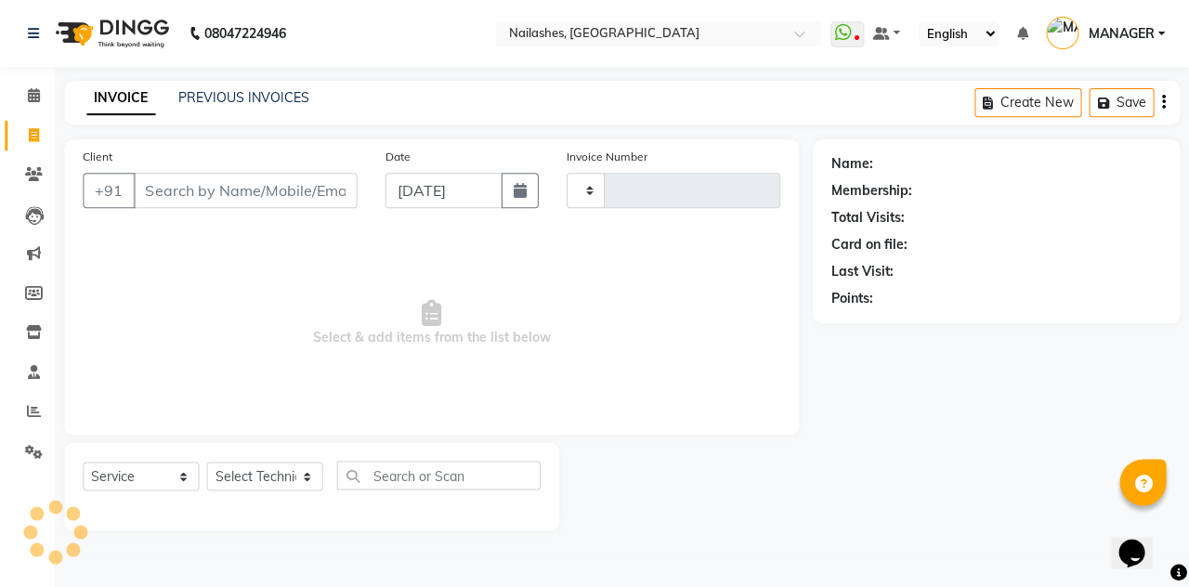
type input "2287"
select select "3926"
click at [29, 102] on icon at bounding box center [35, 95] width 12 height 14
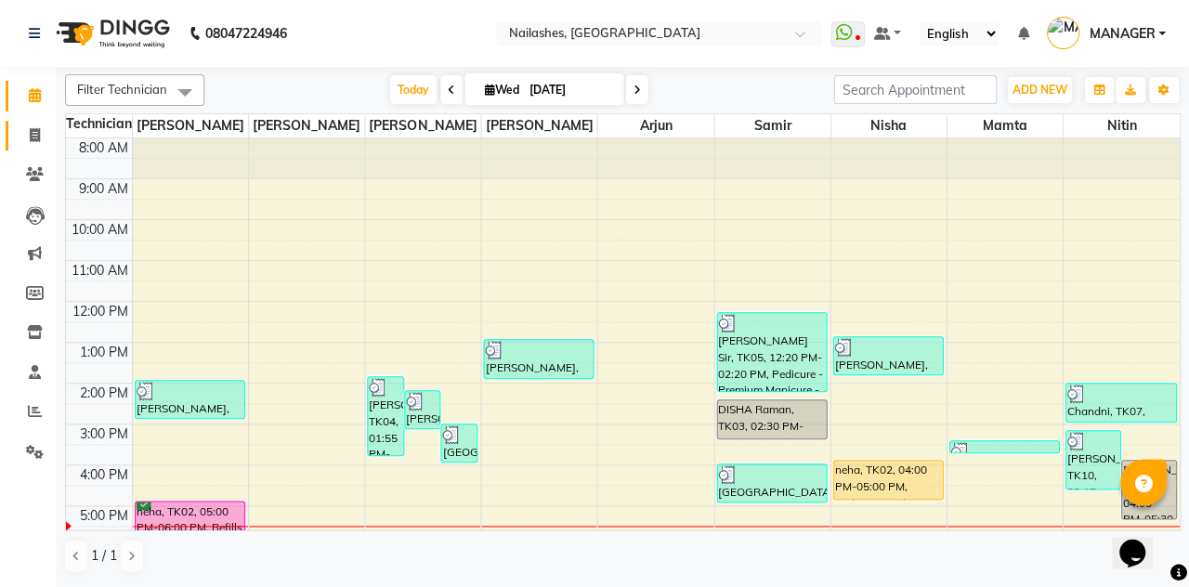
click at [11, 134] on link "Invoice" at bounding box center [28, 136] width 45 height 31
select select "3926"
select select "service"
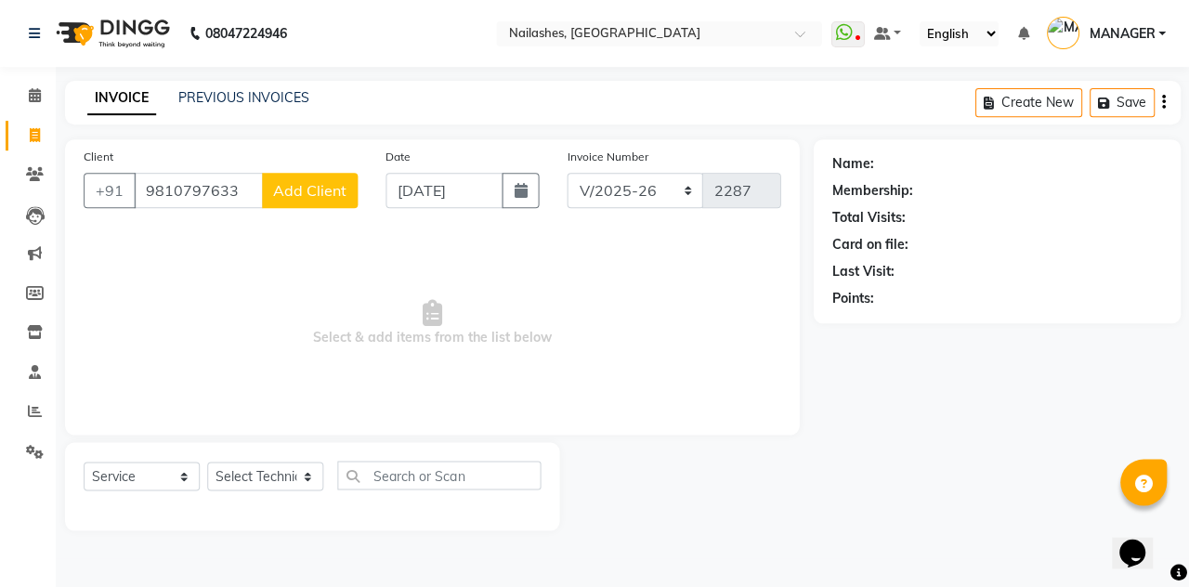
type input "9810797633"
click at [333, 182] on span "Add Client" at bounding box center [309, 190] width 73 height 19
select select "21"
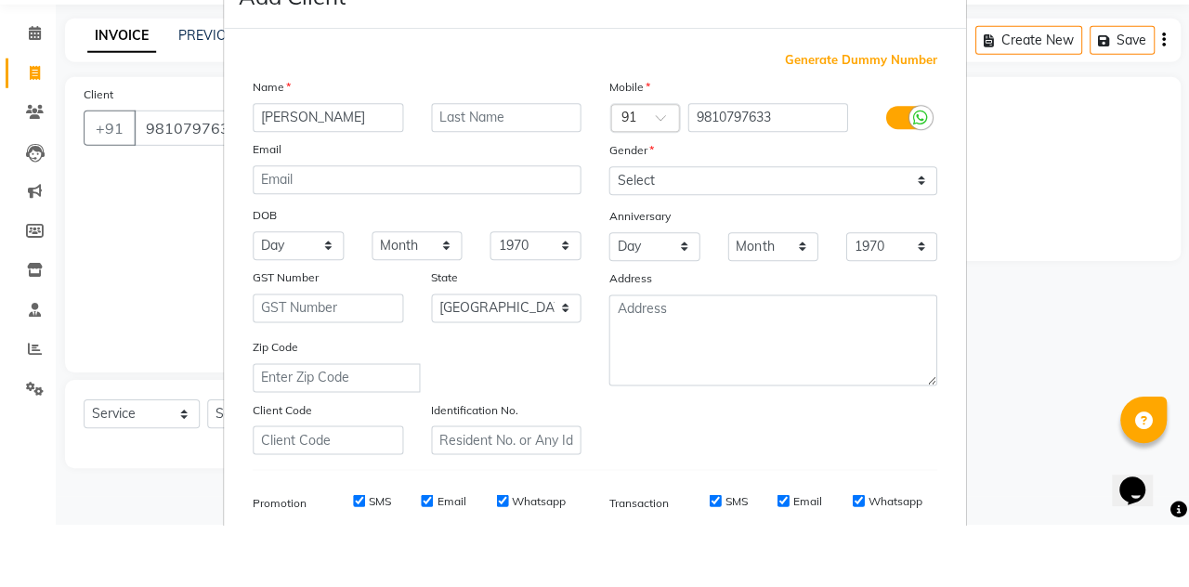
type input "[PERSON_NAME]"
click at [847, 228] on select "Select [DEMOGRAPHIC_DATA] [DEMOGRAPHIC_DATA] Other Prefer Not To Say" at bounding box center [772, 242] width 328 height 29
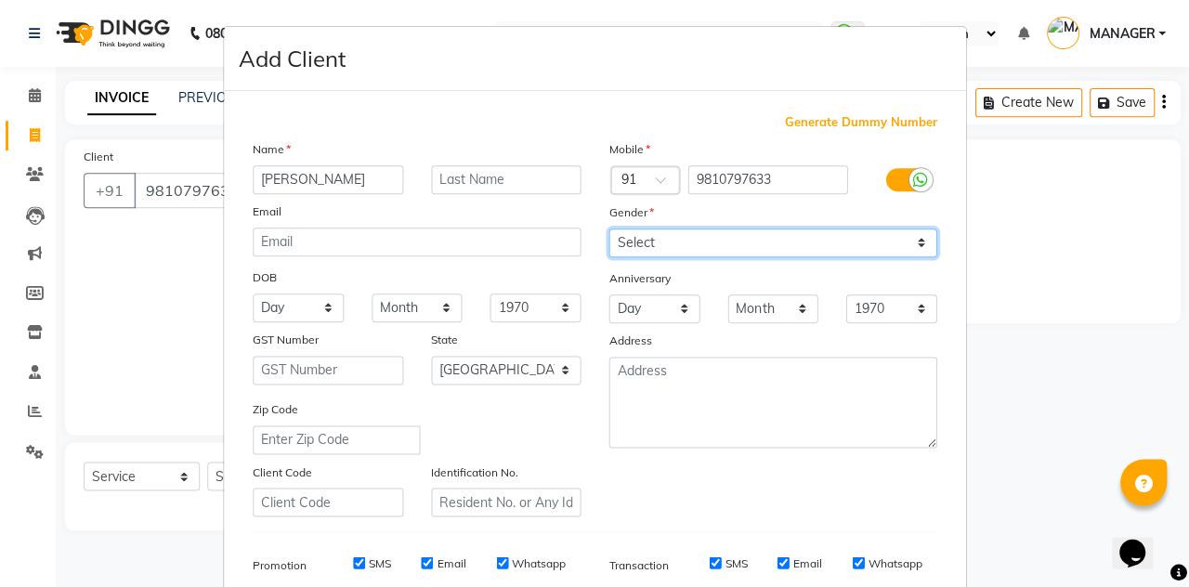
select select "[DEMOGRAPHIC_DATA]"
click at [608, 228] on select "Select [DEMOGRAPHIC_DATA] [DEMOGRAPHIC_DATA] Other Prefer Not To Say" at bounding box center [772, 242] width 328 height 29
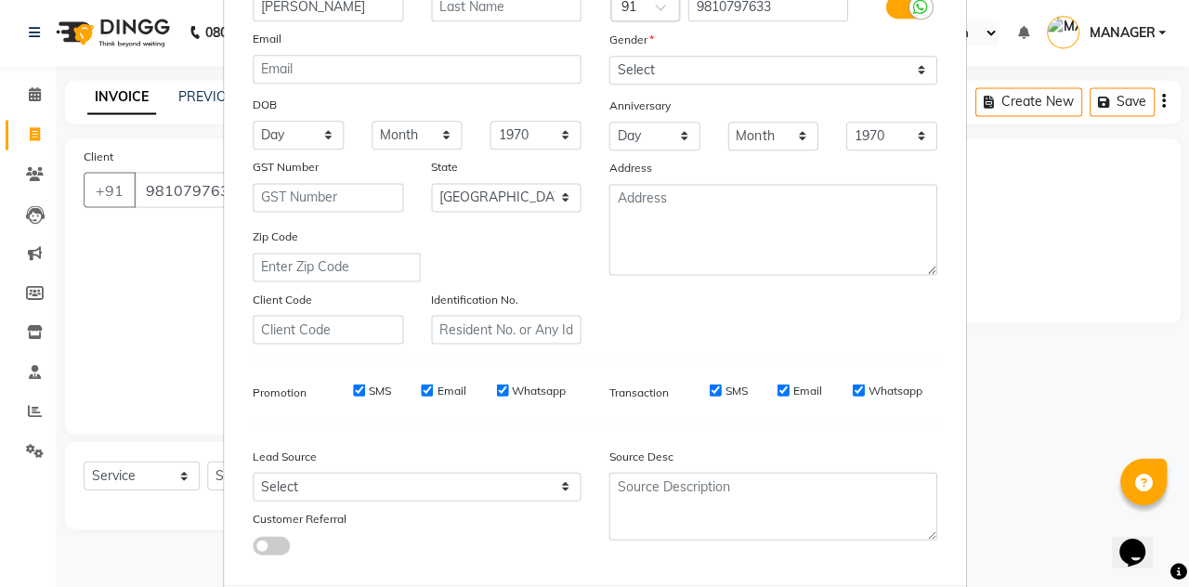
type input "98******33"
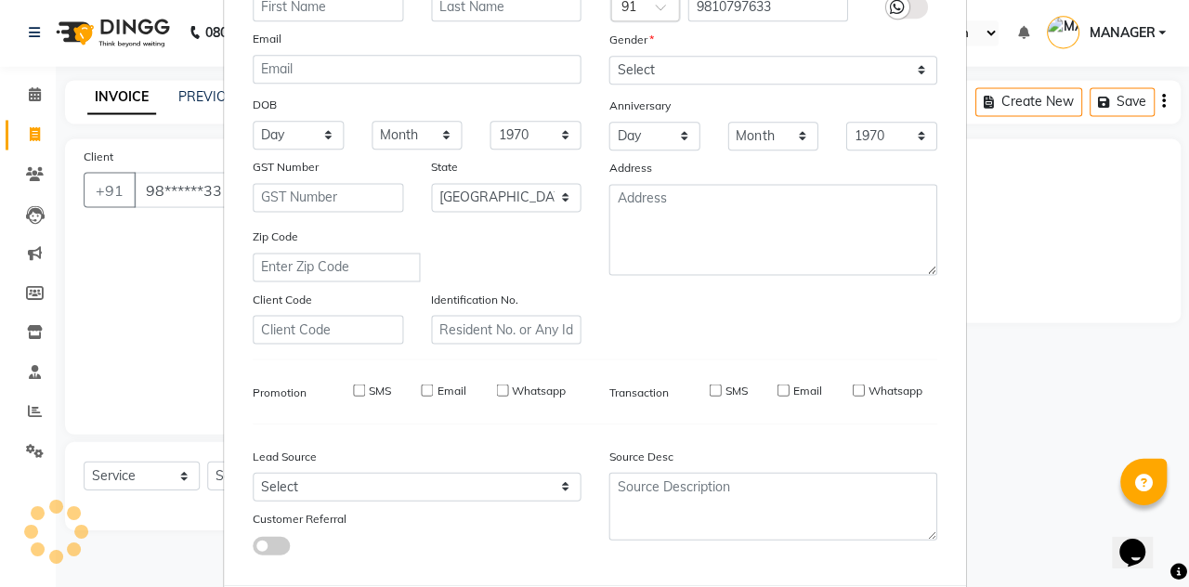
select select
select select "null"
select select
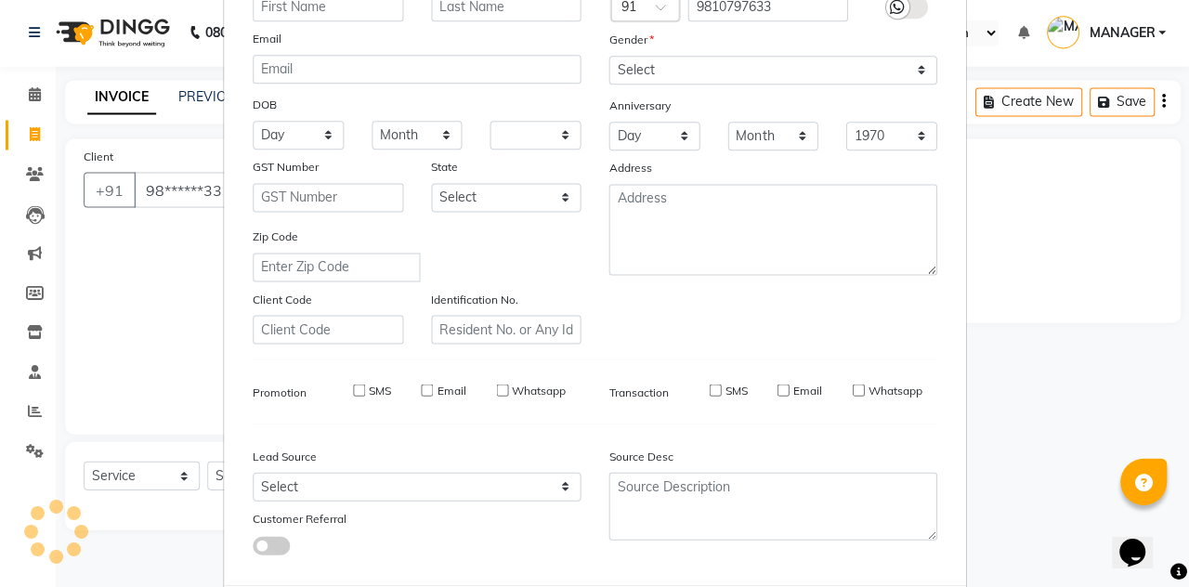
select select
checkbox input "false"
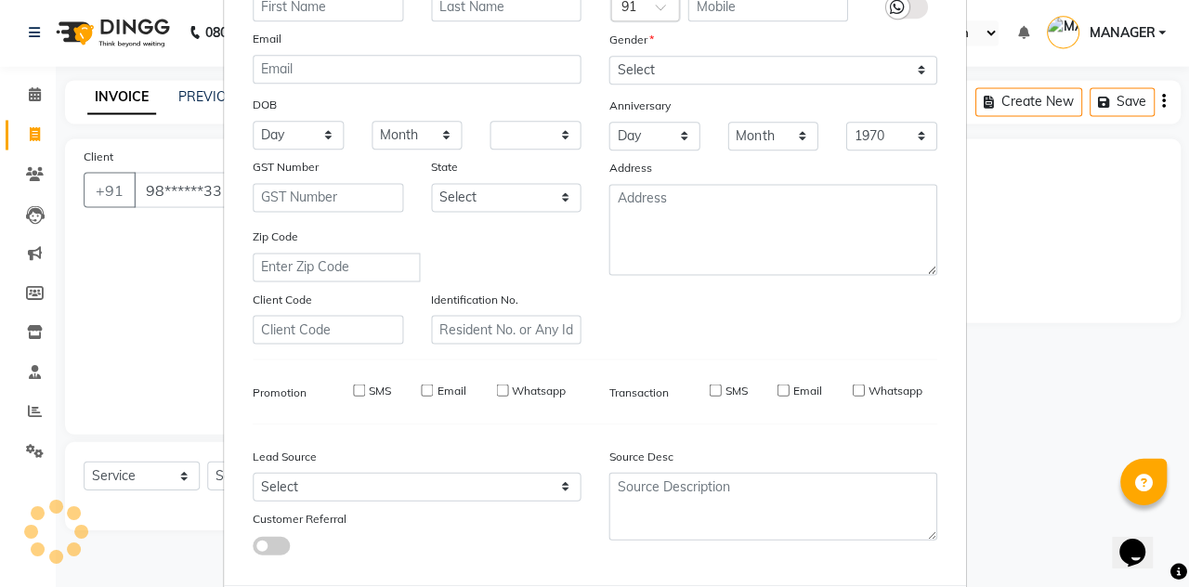
checkbox input "false"
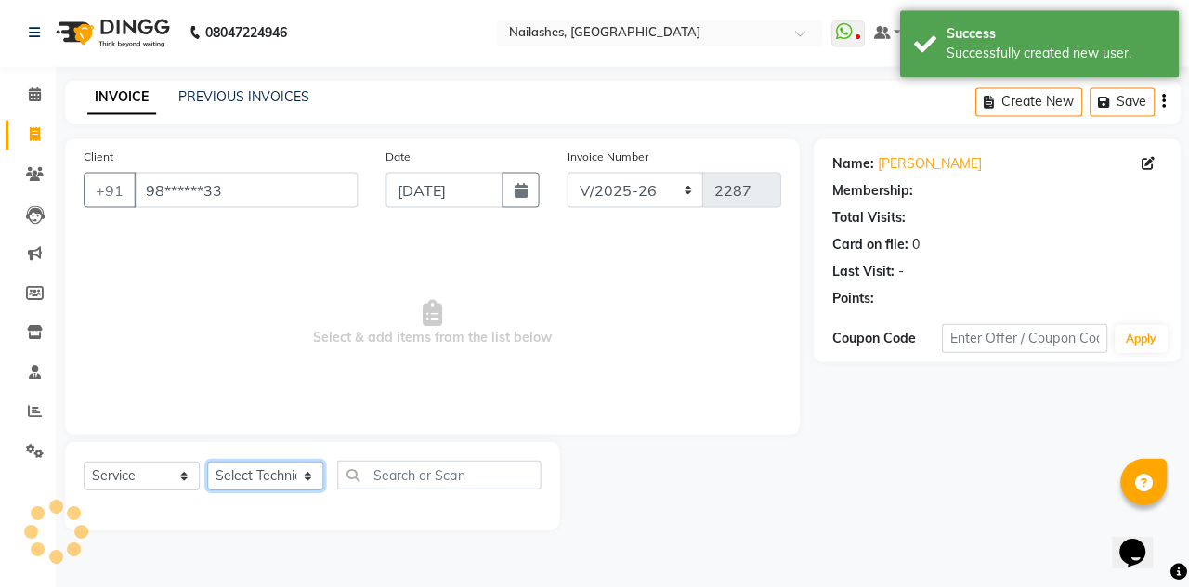
click at [232, 484] on select "Select Technician [PERSON_NAME] [PERSON_NAME] Arjun Mamta MANAGER Nisha Nitin […" at bounding box center [265, 476] width 116 height 29
select select "38034"
click at [207, 462] on select "Select Technician [PERSON_NAME] [PERSON_NAME] Arjun Mamta MANAGER Nisha Nitin […" at bounding box center [265, 476] width 116 height 29
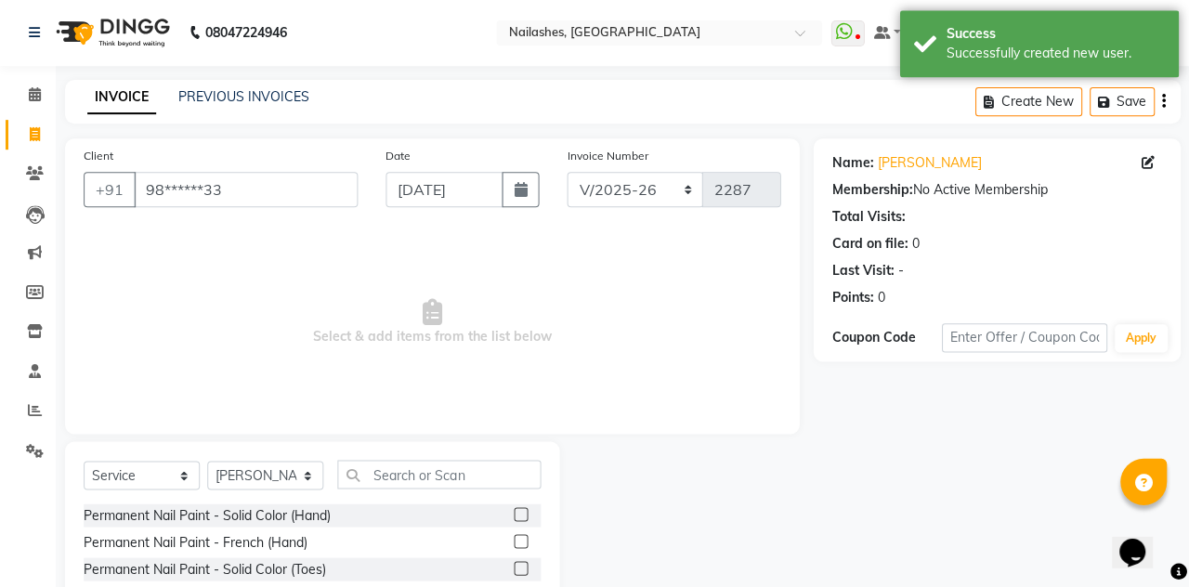
click at [152, 519] on div "Permanent Nail Paint - Solid Color (Hand)" at bounding box center [207, 516] width 247 height 20
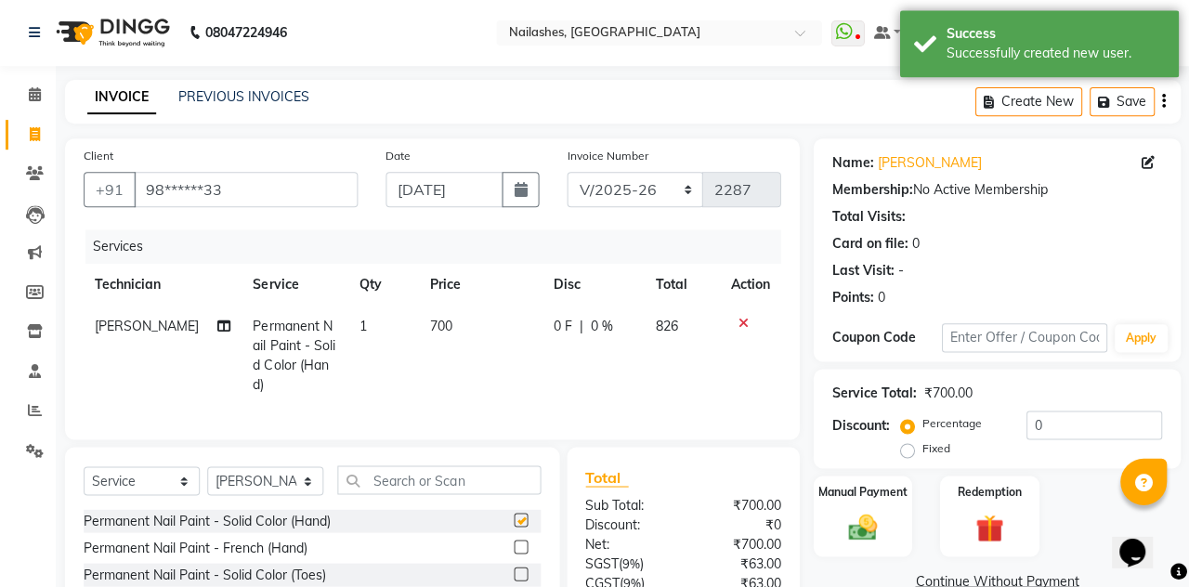
checkbox input "false"
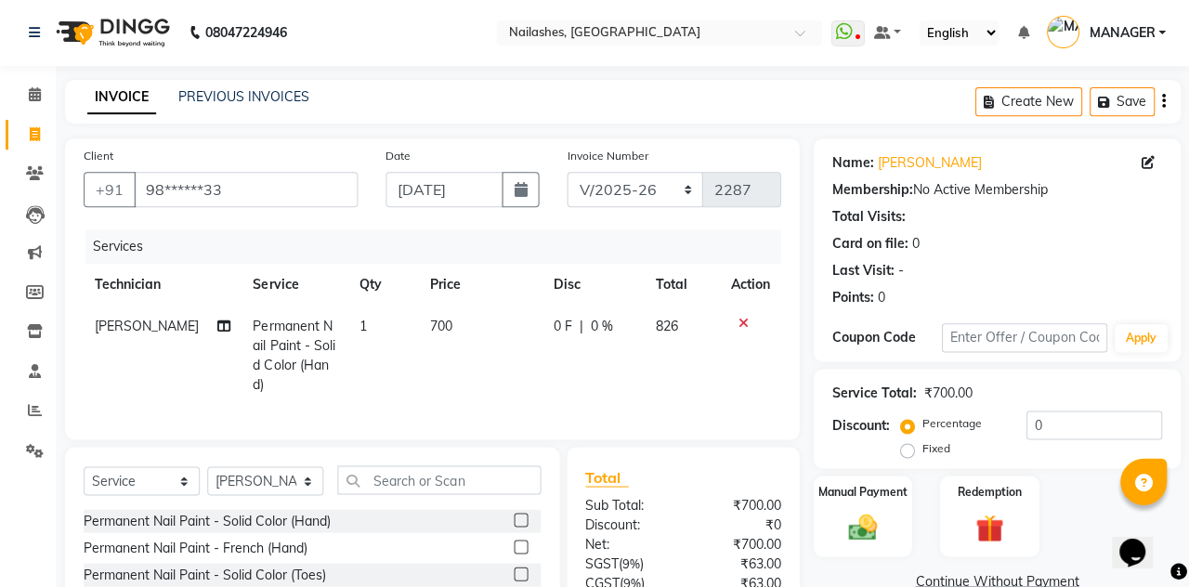
click at [869, 529] on img at bounding box center [862, 528] width 46 height 33
click at [1108, 586] on span "UPI M" at bounding box center [1113, 582] width 40 height 21
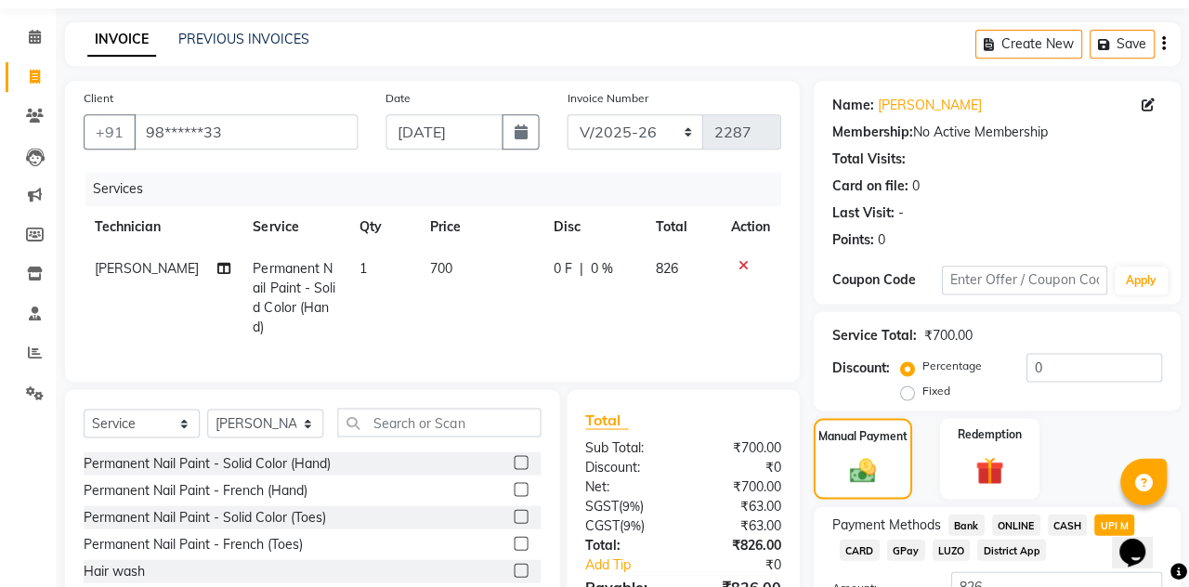
scroll to position [115, 0]
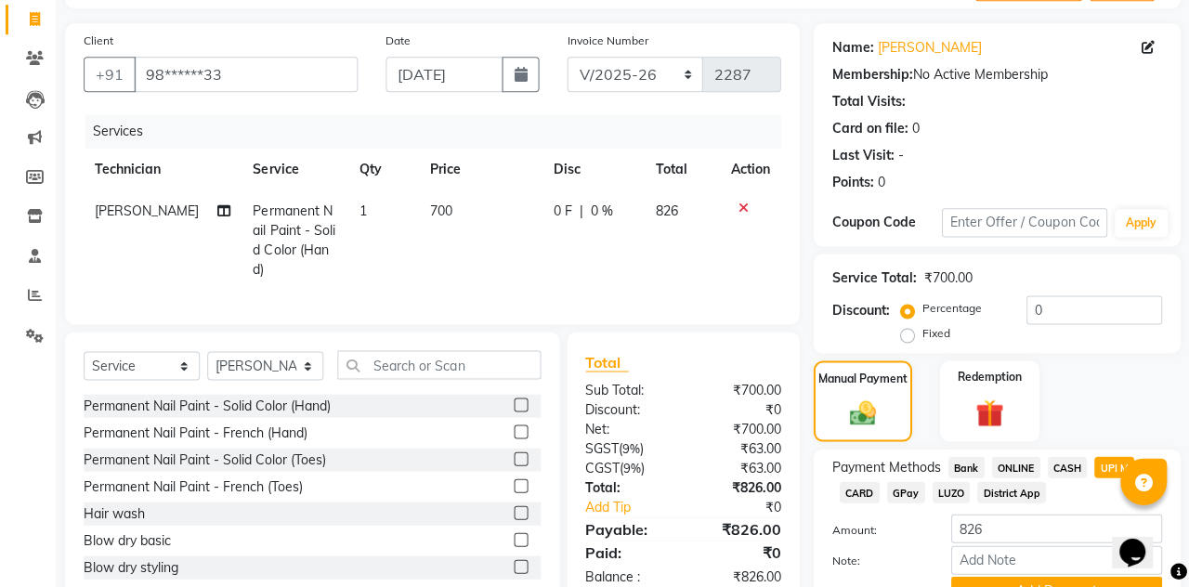
click at [1012, 586] on button "Add Payment" at bounding box center [1055, 591] width 211 height 29
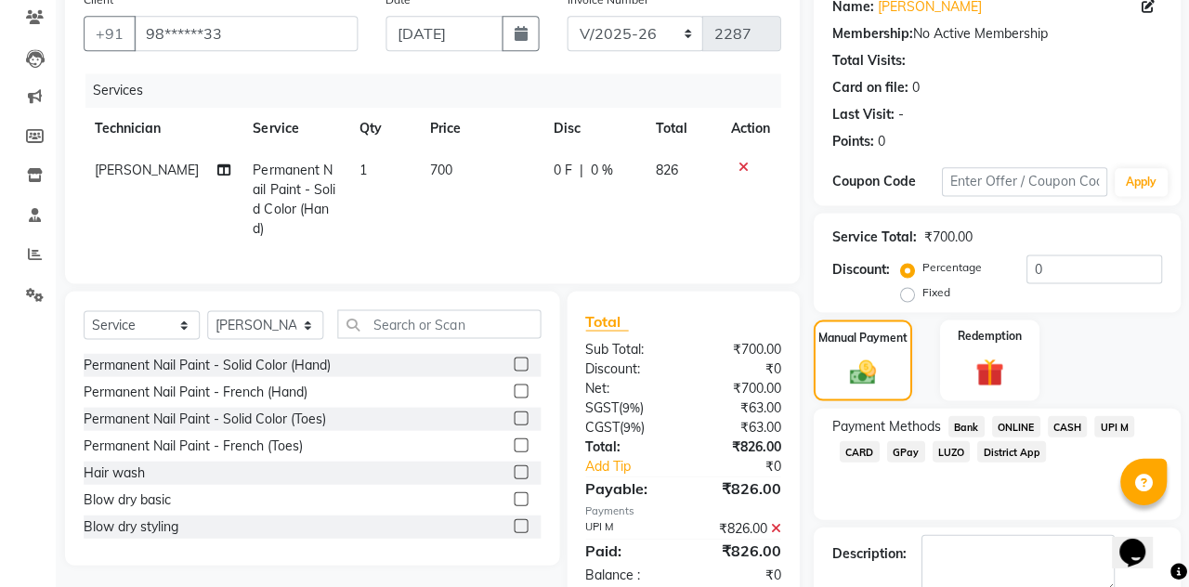
scroll to position [170, 0]
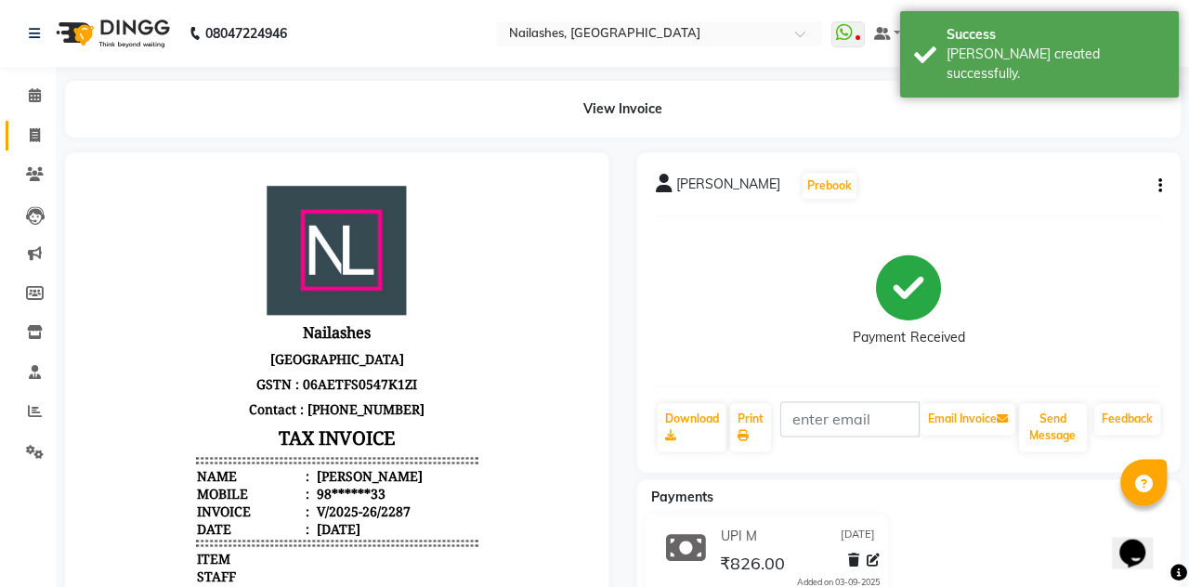
click at [31, 132] on icon at bounding box center [35, 135] width 10 height 14
select select "service"
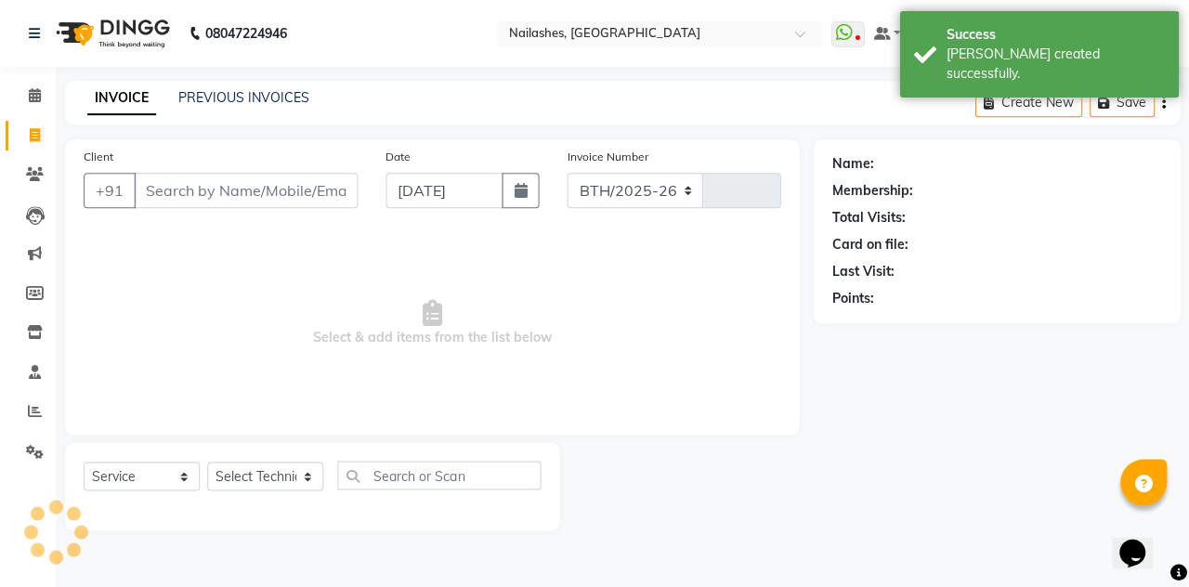
select select "3926"
type input "2288"
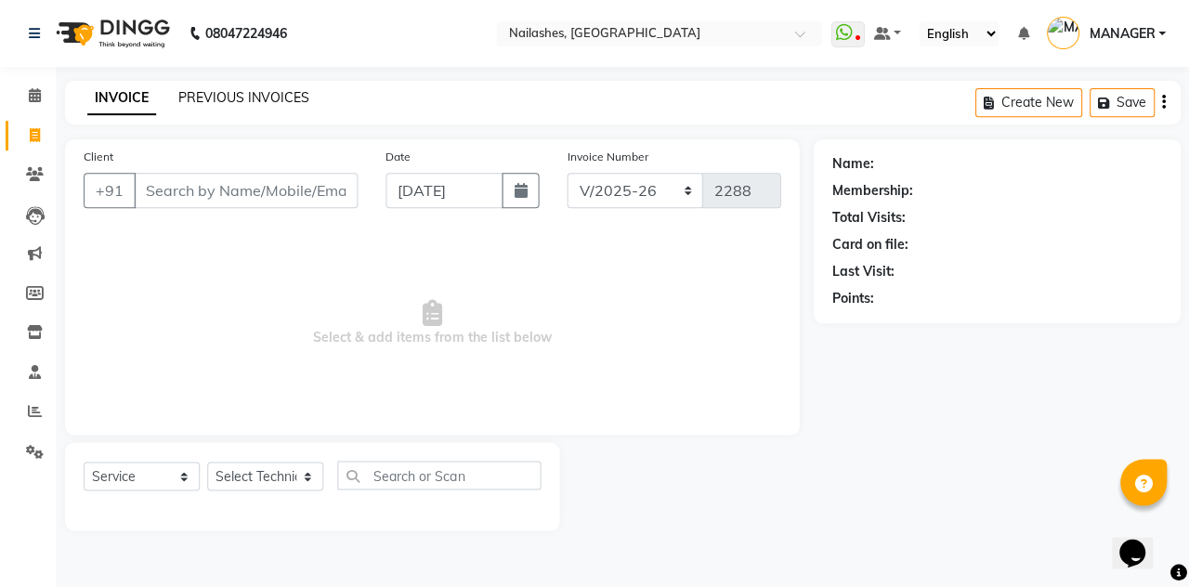
click at [208, 92] on link "PREVIOUS INVOICES" at bounding box center [243, 97] width 131 height 17
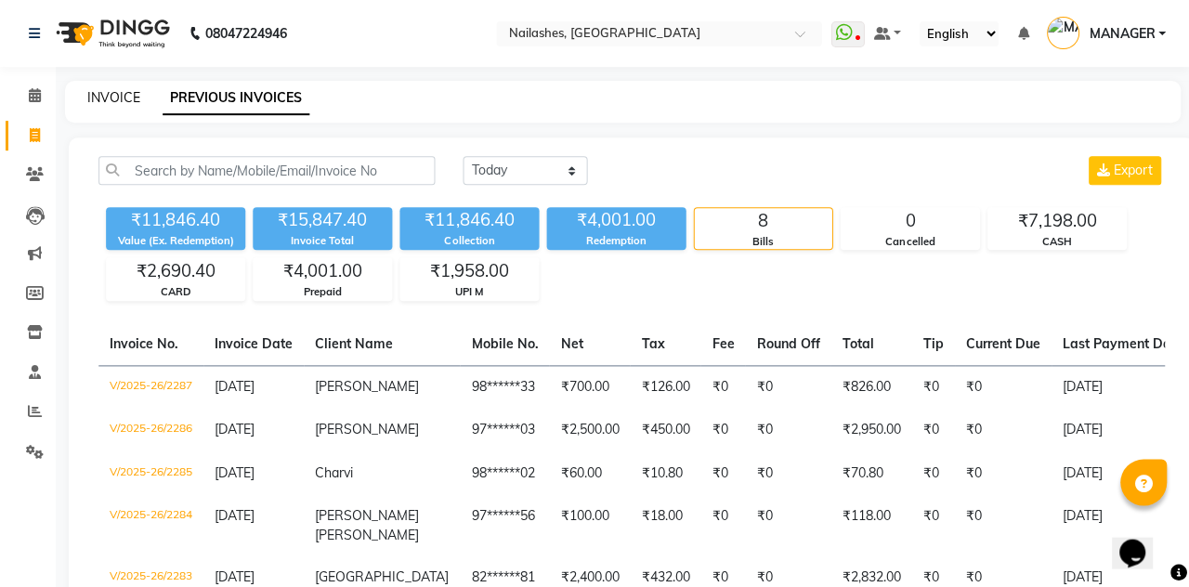
click at [110, 97] on link "INVOICE" at bounding box center [113, 97] width 53 height 17
select select "service"
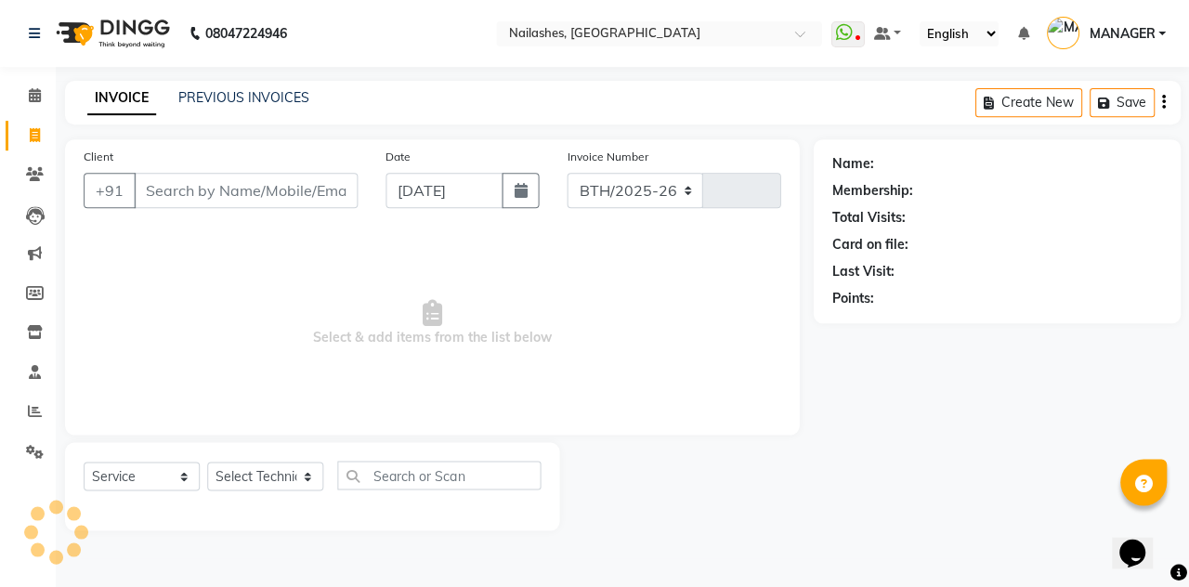
select select "3926"
type input "2288"
